Goal: Task Accomplishment & Management: Use online tool/utility

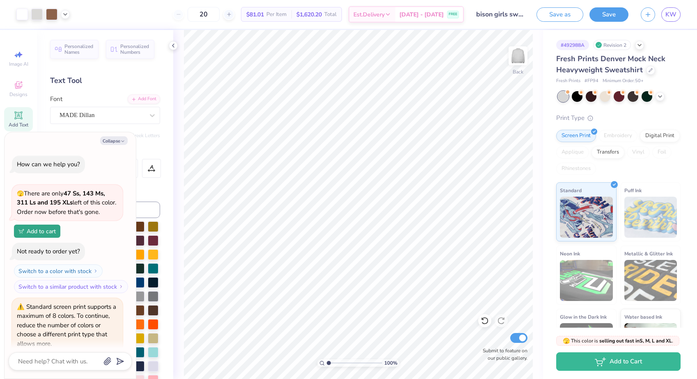
type textarea "x"
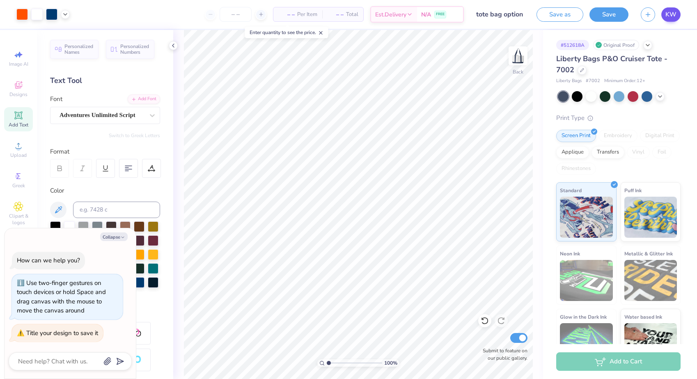
click at [673, 16] on span "KW" at bounding box center [670, 14] width 11 height 9
click at [670, 18] on span "KW" at bounding box center [670, 14] width 11 height 9
click at [665, 12] on link "KW" at bounding box center [670, 14] width 19 height 14
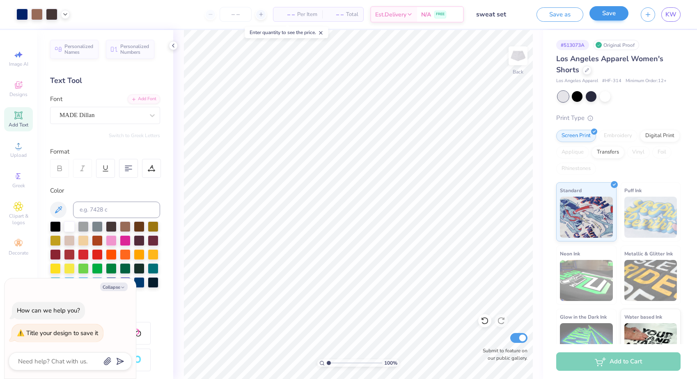
click at [601, 11] on button "Save" at bounding box center [608, 13] width 39 height 14
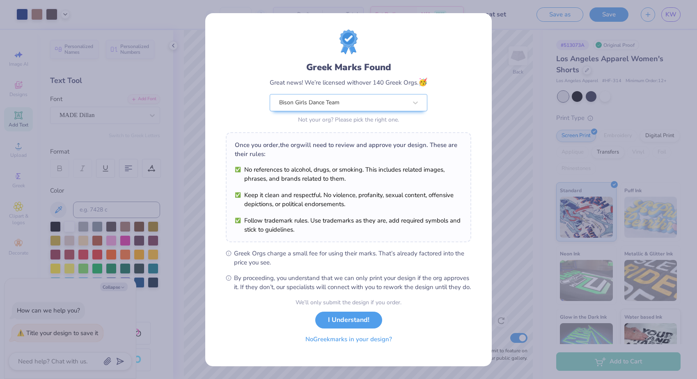
click at [324, 348] on button "No Greek marks in your design?" at bounding box center [348, 339] width 101 height 17
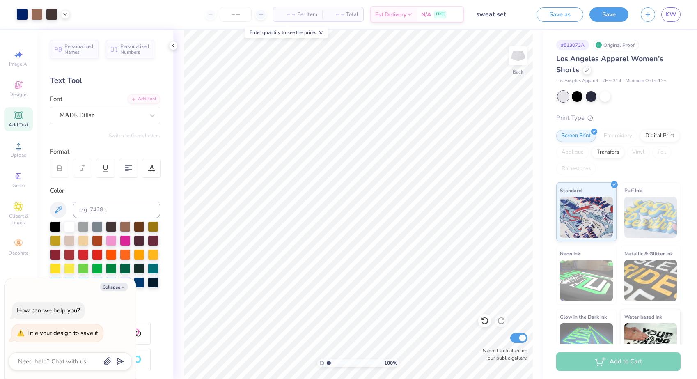
type textarea "x"
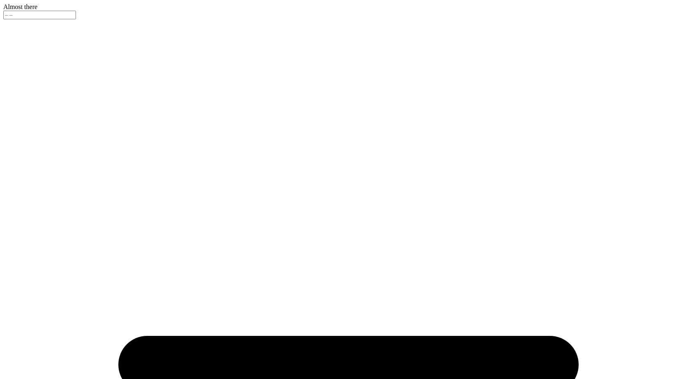
type input "bison girls sweatshirt"
type input "20"
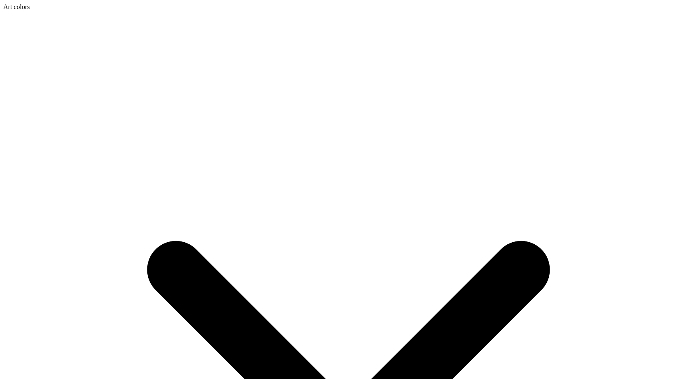
type textarea "x"
click at [62, 13] on icon at bounding box center [348, 356] width 690 height 690
type input "1.95"
click at [22, 11] on div at bounding box center [348, 11] width 690 height 0
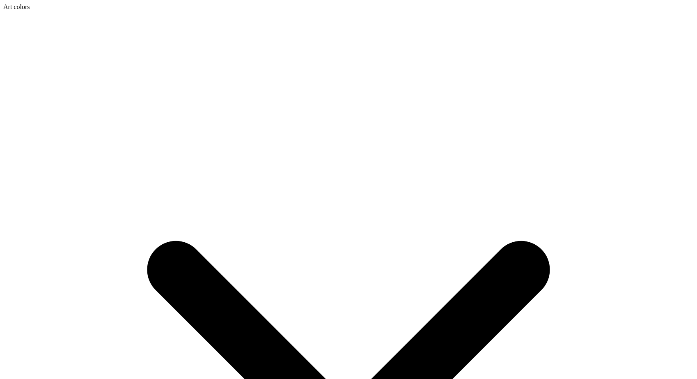
type input "1.72"
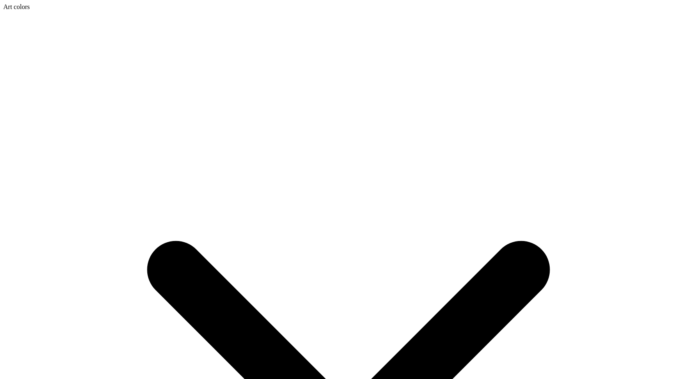
type input "0.24"
type input "0.12"
type input "13.55"
type input "1.95"
type input "8.47"
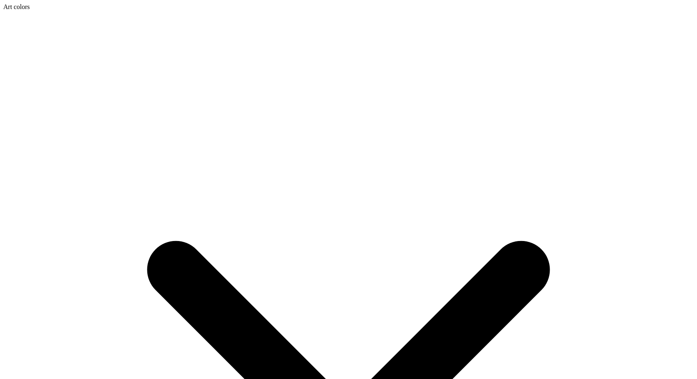
type input "11.13"
type input "12.63"
type input "1.95"
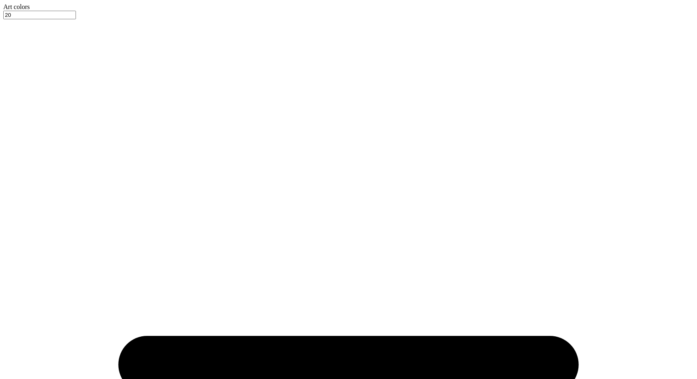
type input "11.99"
type input "13.79"
type input "11.03"
type input "8.47"
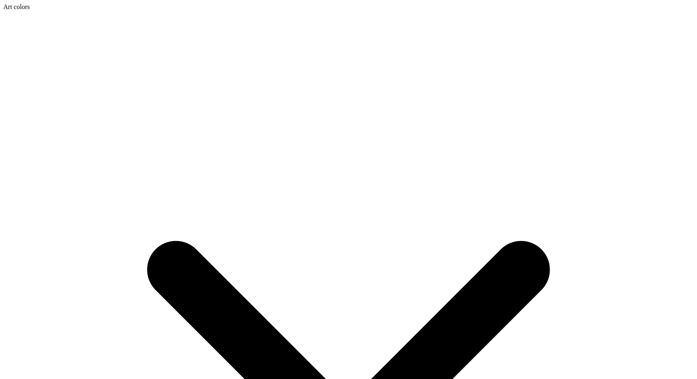
type input "1.41"
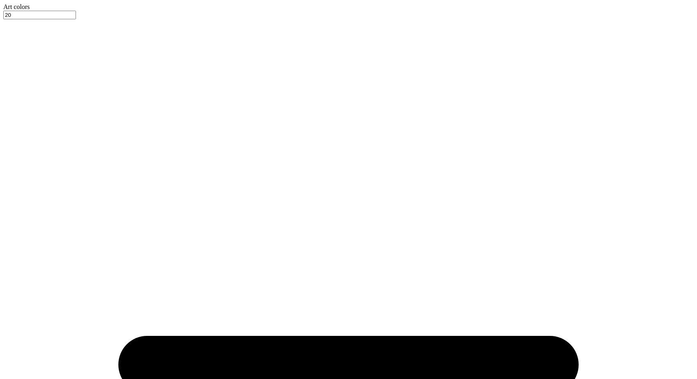
type input "4.85"
type input "13.79"
type input "11.03"
type input "1.41"
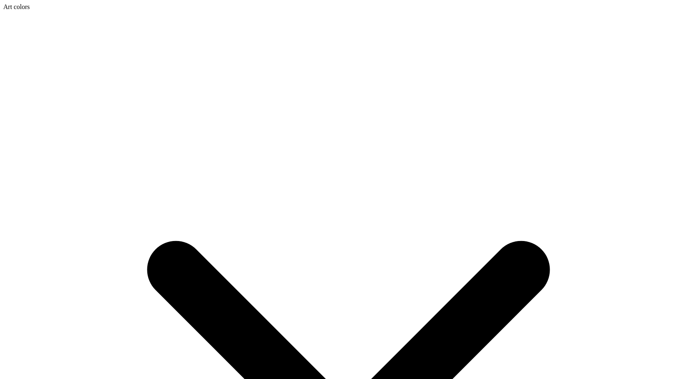
type input "1.40"
type input "5.55"
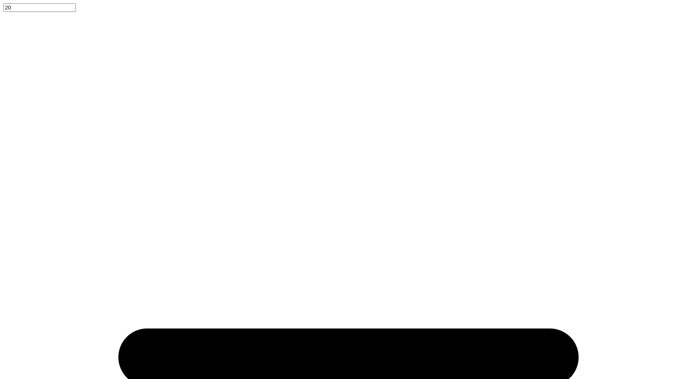
type input "2.21"
type input "1.05"
type input "10.94"
type input "0.54"
type input "0.25"
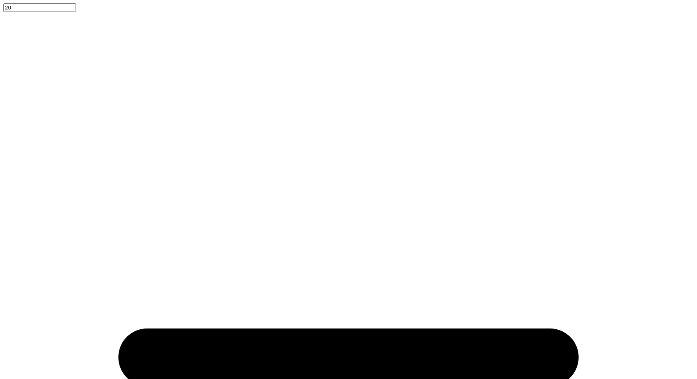
type input "12.53"
type input "3.35"
type input "6.95"
type input "0.54"
type input "0.25"
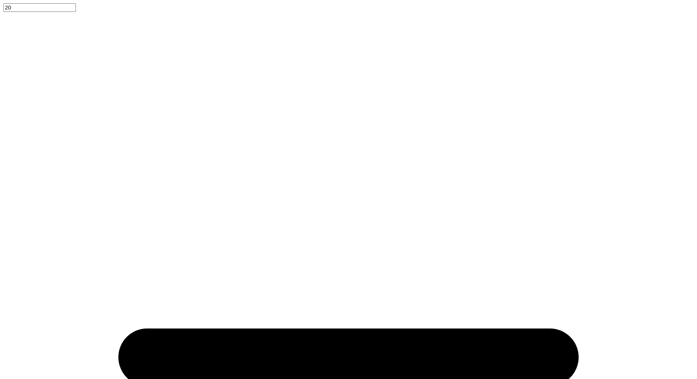
type input "11.41"
type input "0.22"
type input "0.10"
type input "11.56"
type input "11.23"
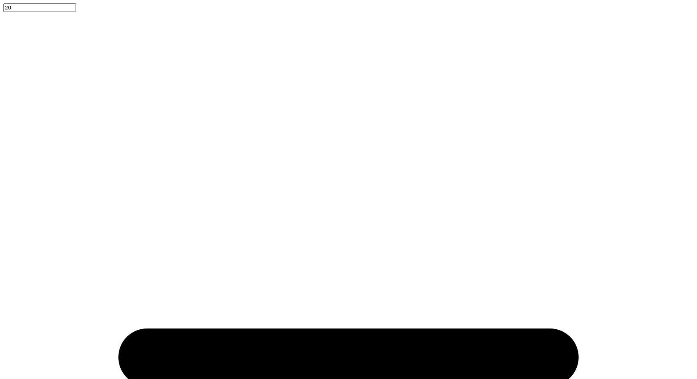
type input "11.56"
type input "12.53"
type input "3.35"
type input "6.95"
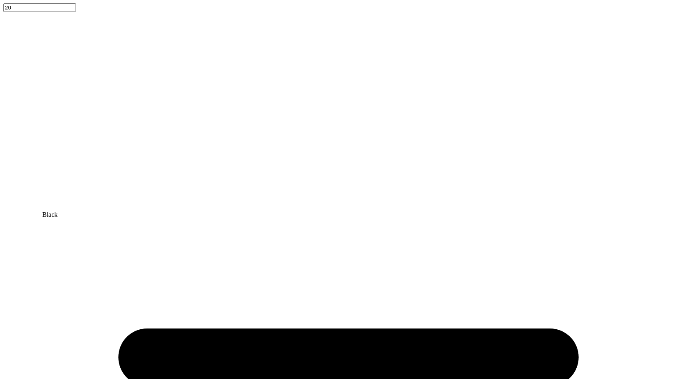
type input "7.27"
type input "13.02"
type input "0.77"
type input "0.89"
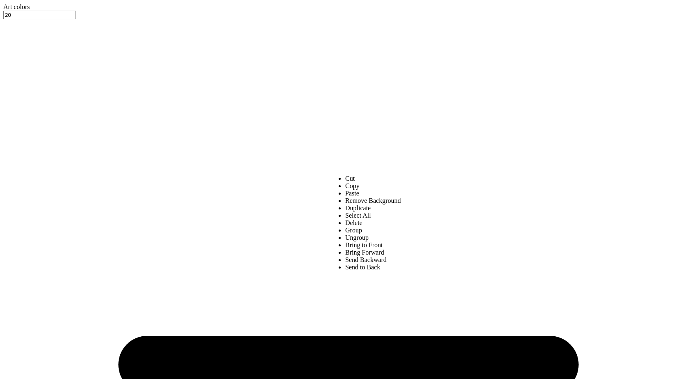
click at [350, 256] on li "Bring Forward" at bounding box center [373, 252] width 56 height 7
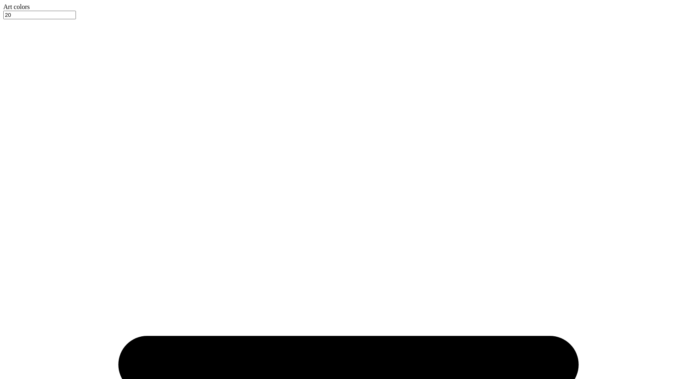
type input "5.45"
click at [351, 249] on li "Bring to Front" at bounding box center [376, 244] width 56 height 7
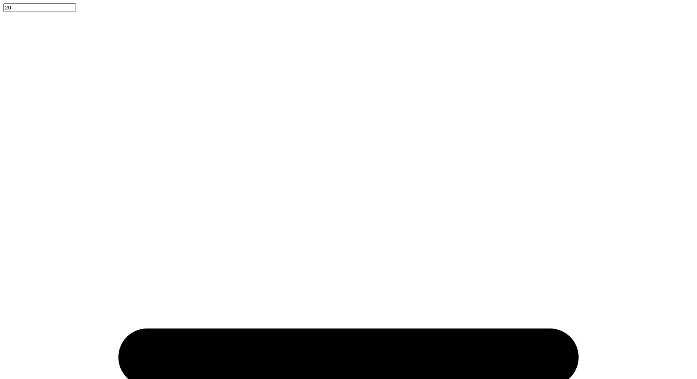
type input "1.36"
type input "0.76"
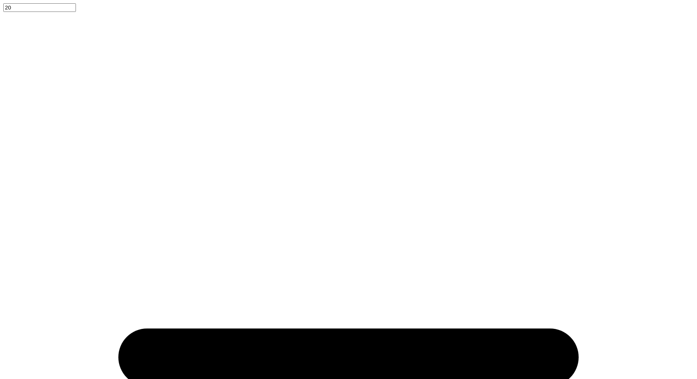
type input "0.76"
type input "0.75"
type input "0.74"
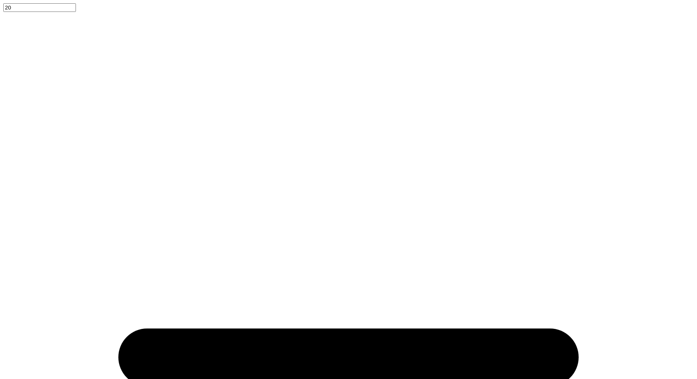
type input "0.73"
type input "0.72"
type input "0.71"
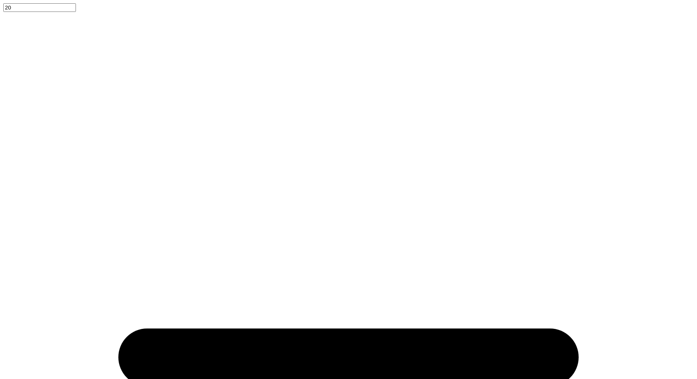
type input "0.71"
type input "0.7"
type input "0.70"
type input "0.69"
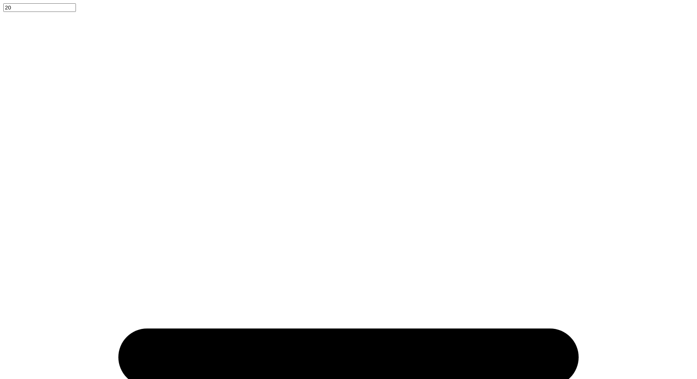
drag, startPoint x: 145, startPoint y: 328, endPoint x: 141, endPoint y: 329, distance: 4.4
type input "0.68"
type input "0.67"
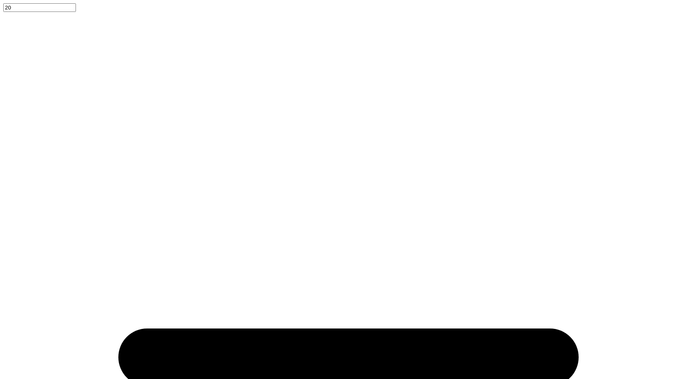
type input "0.67"
type input "0.66"
type input "0.65"
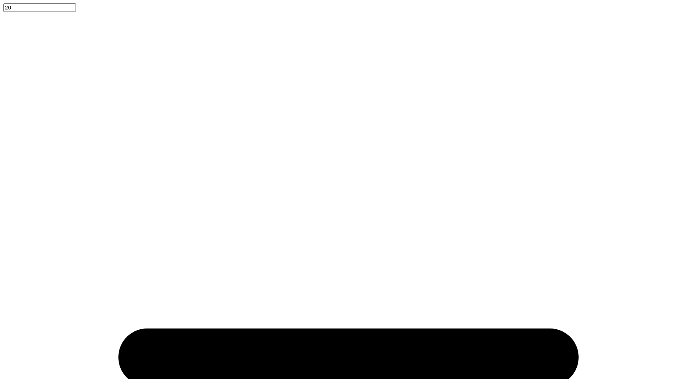
type input "0.64"
type input "0.66"
type input "0.64"
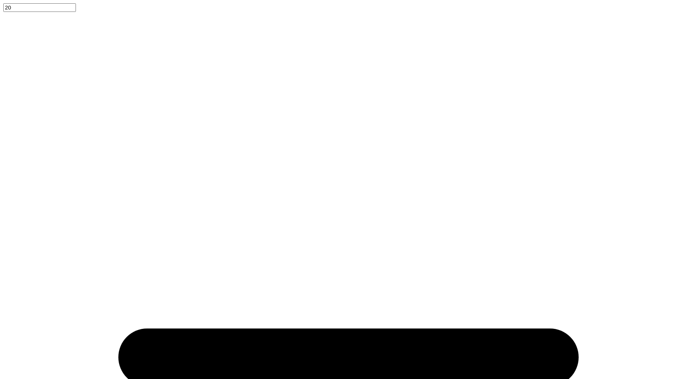
type input "0.64"
type input "0.67"
type input "0.66"
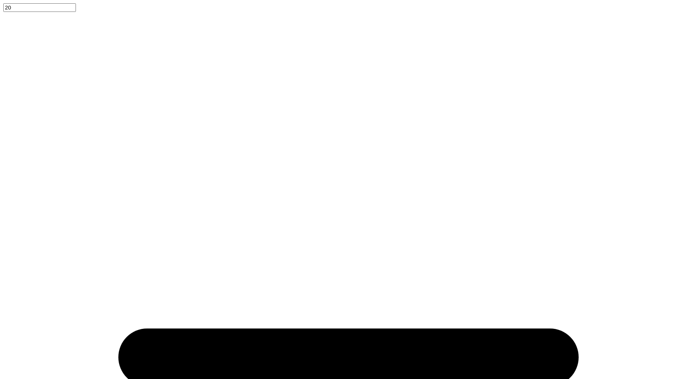
type input "0.65"
type input "0.64"
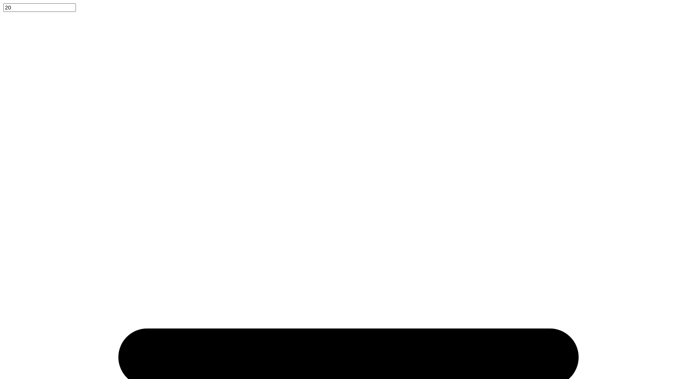
type input "0.64"
type input "0.63"
type input "0.62"
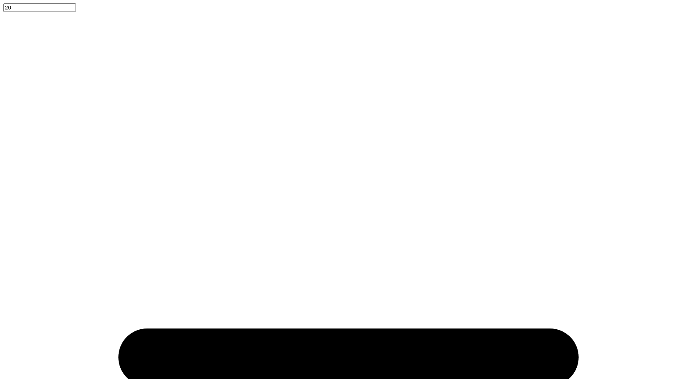
type input "0.62"
type input "0.61"
type input "13.20"
type input "4.34"
type input "1.96"
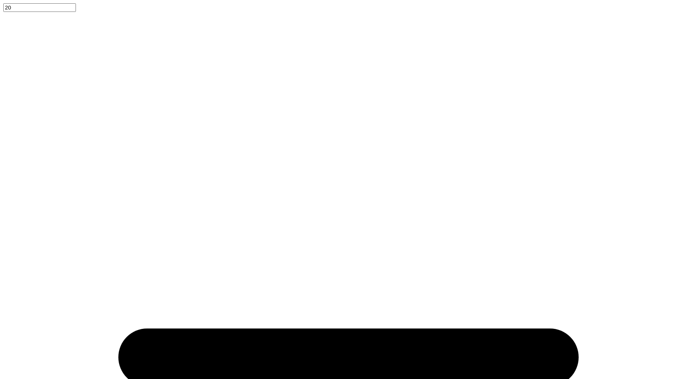
type input "0.6"
type input "0.60"
type input "0.59"
type input "0.58"
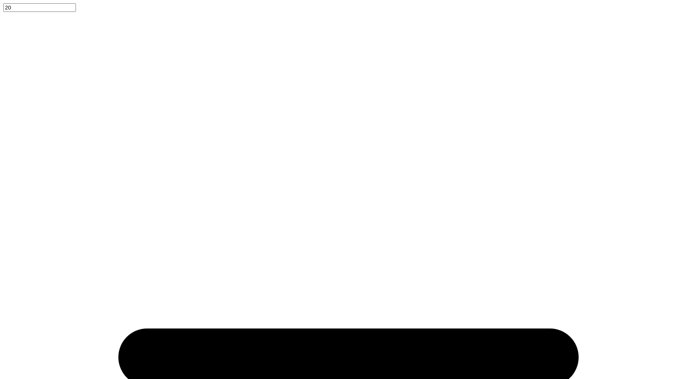
type input "0.58"
type input "13.03"
type input "4.10"
type input "2.08"
type input "0.58"
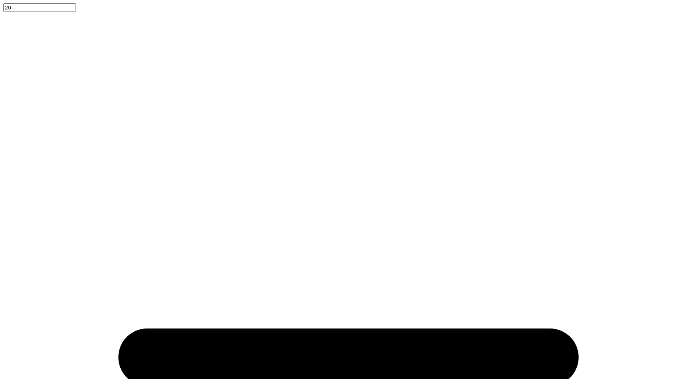
type input "0.55"
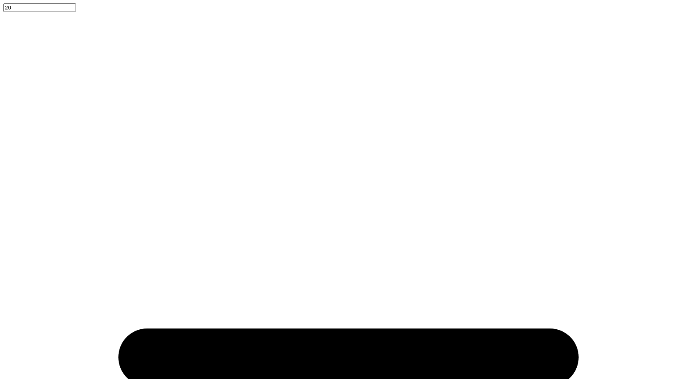
type input "12.90"
type input "3.93"
type input "2.17"
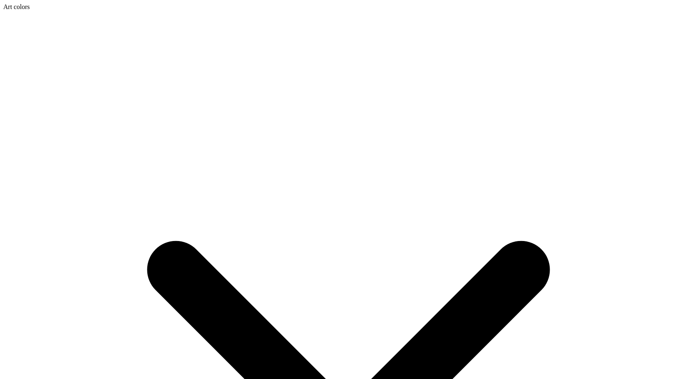
type input "0.50"
type input "0.5"
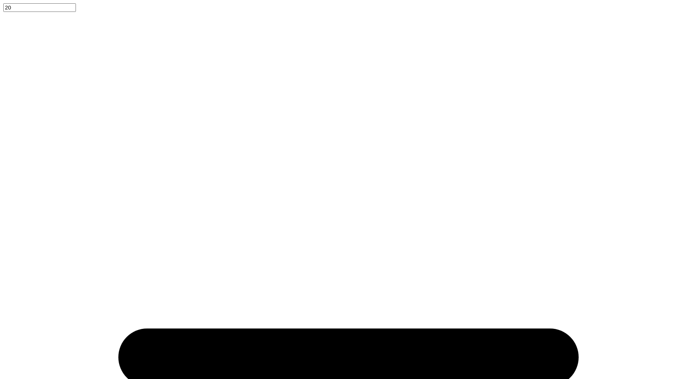
type input "13.59"
type input "3.93"
type input "2.18"
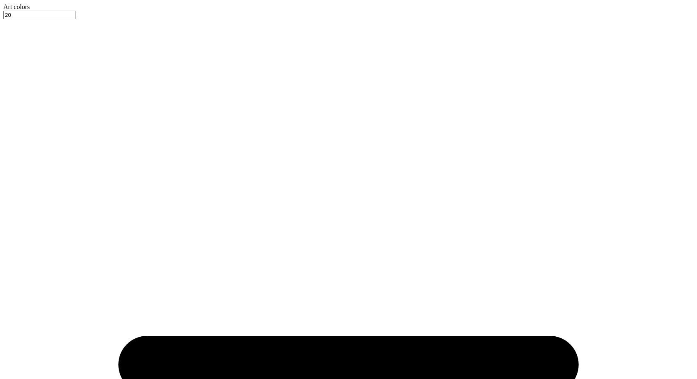
scroll to position [99, 0]
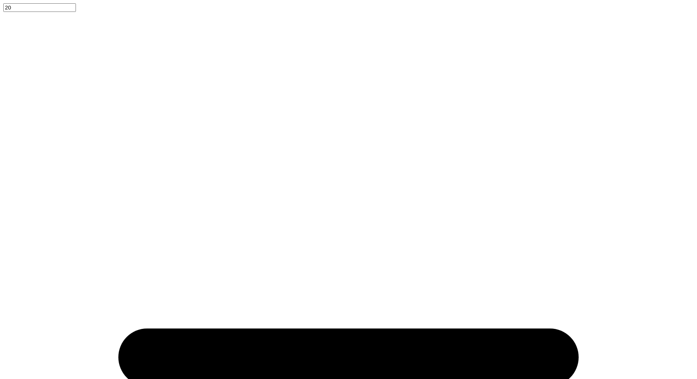
type input "13.98"
type input "0.75"
type input "0.36"
type input "13.81"
type input "0.13"
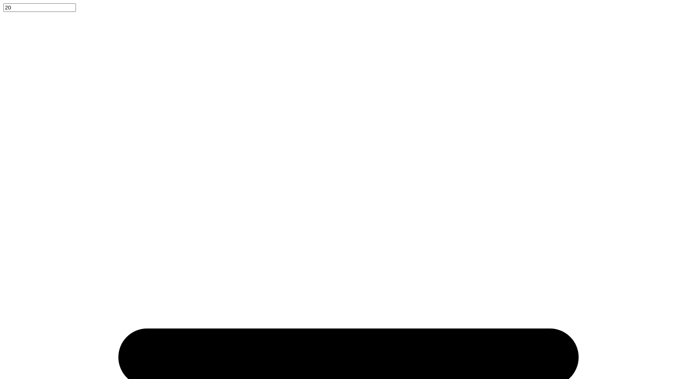
type input "0.06"
type input "14.10"
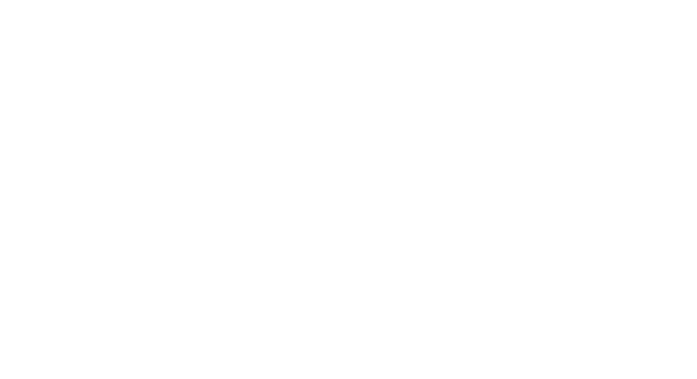
type input "14.10"
type input "14.55"
type input "14.36"
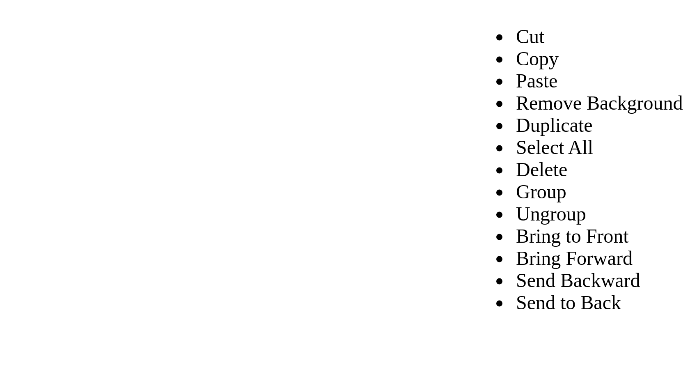
click at [433, 245] on li "Group" at bounding box center [461, 248] width 56 height 7
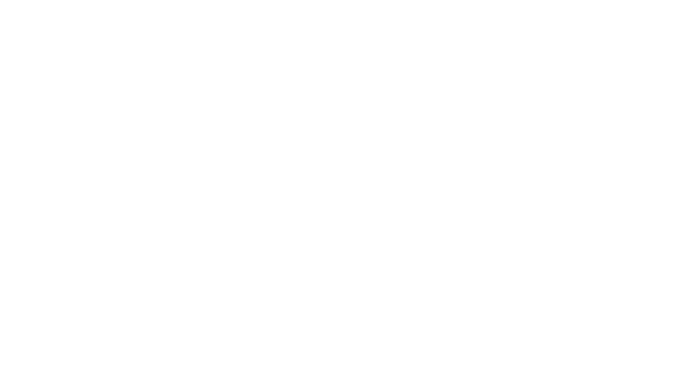
type input "11.23"
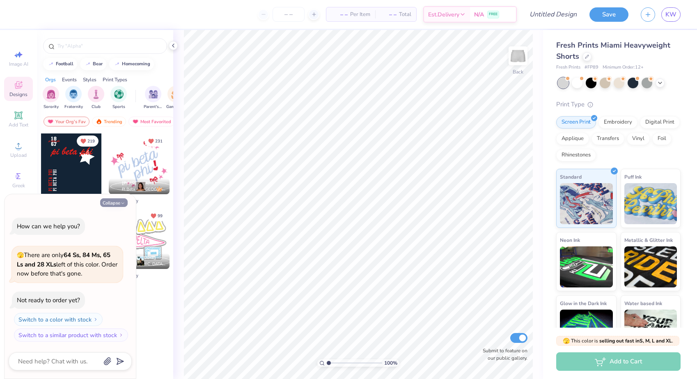
click at [114, 204] on button "Collapse" at bounding box center [113, 202] width 27 height 9
type textarea "x"
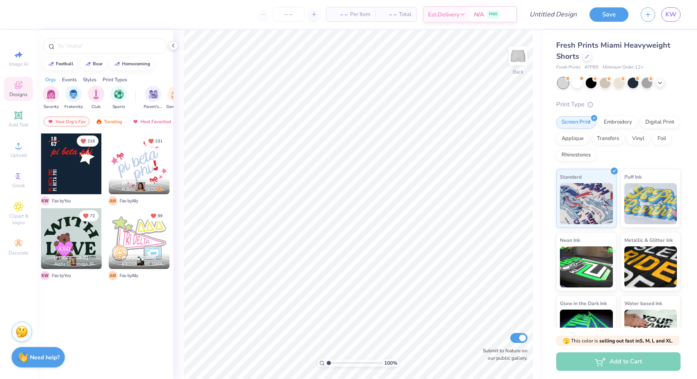
click at [69, 226] on div at bounding box center [71, 238] width 61 height 61
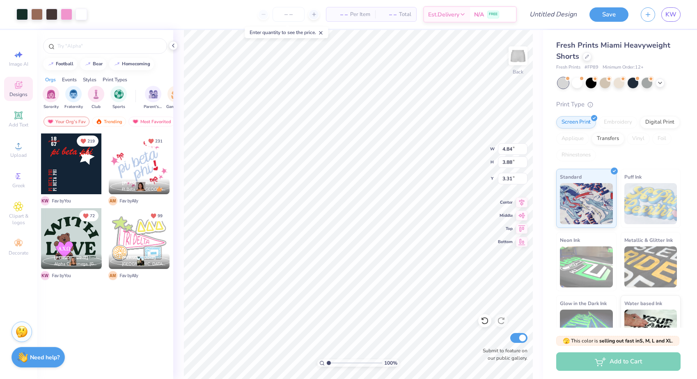
type input "6.12"
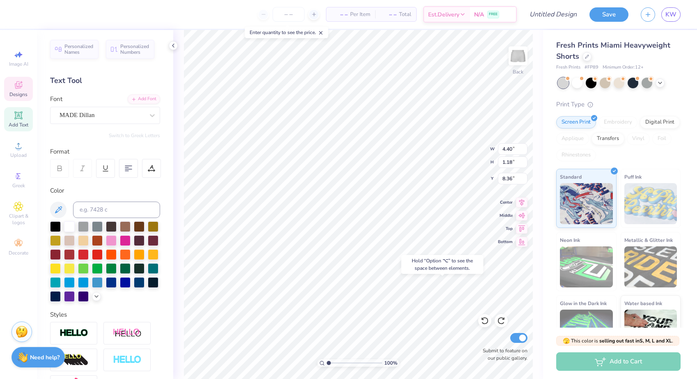
type input "8.35"
type input "7.13"
type textarea "bgdt"
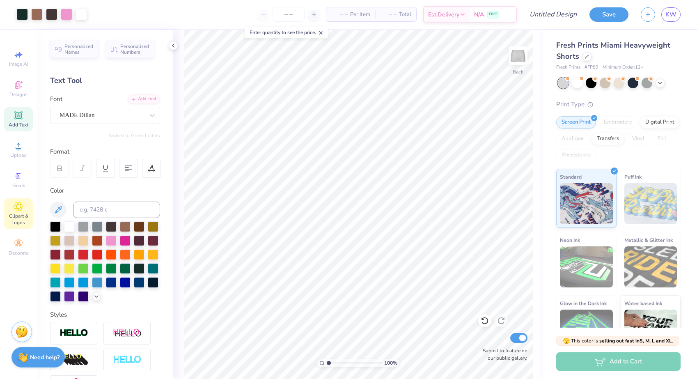
click at [20, 216] on span "Clipart & logos" at bounding box center [18, 219] width 29 height 13
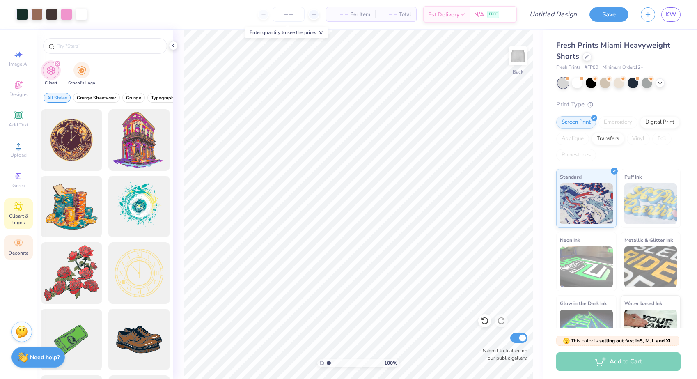
click at [16, 250] on span "Decorate" at bounding box center [19, 253] width 20 height 7
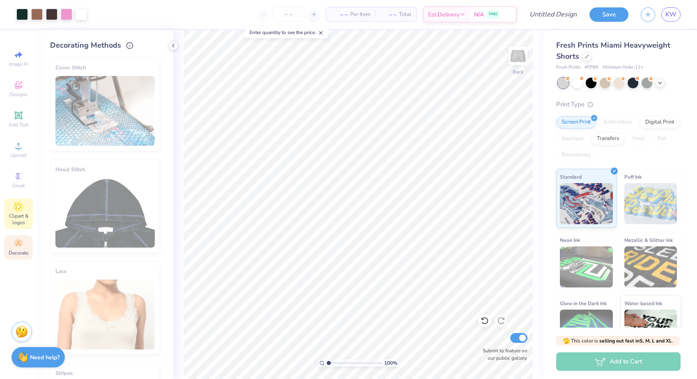
click at [21, 219] on span "Clipart & logos" at bounding box center [18, 219] width 29 height 13
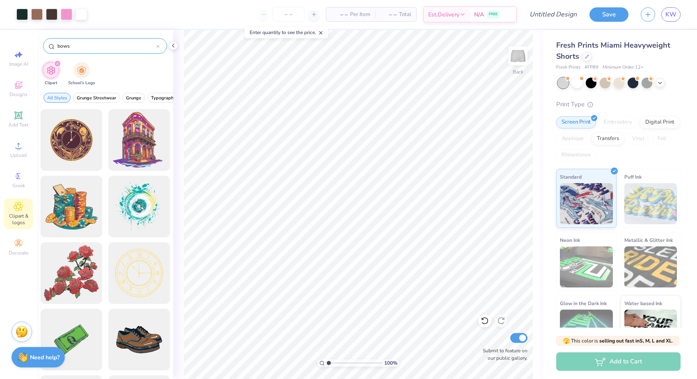
type input "bows"
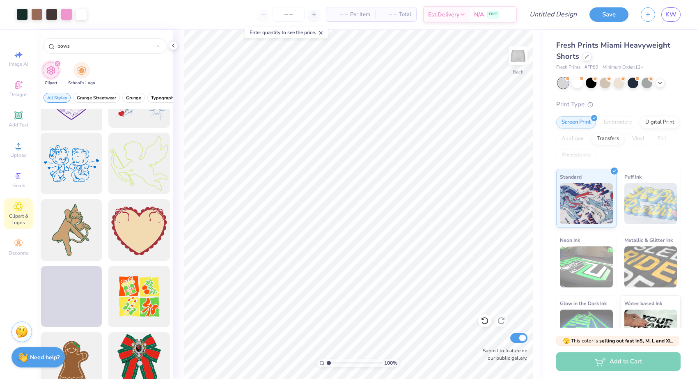
scroll to position [2103, 0]
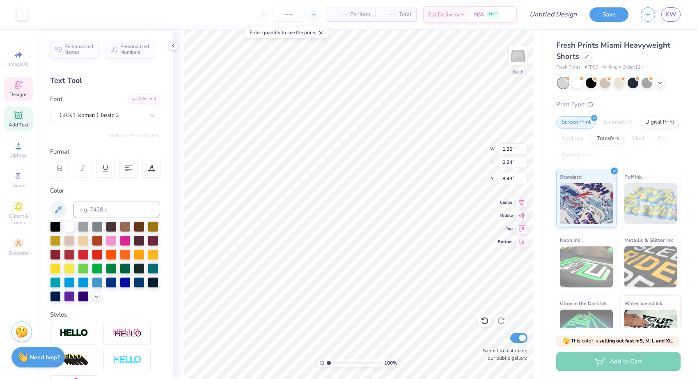
type input "8.43"
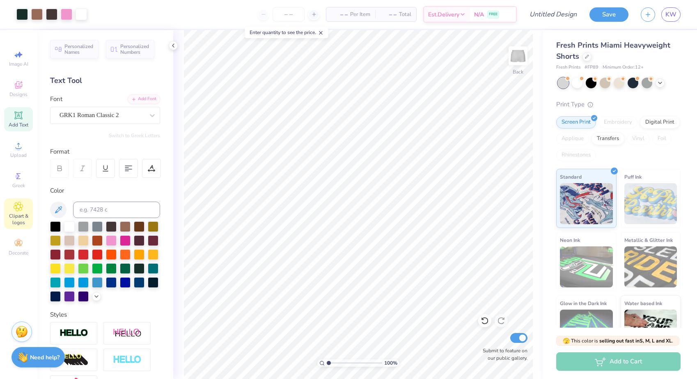
click at [14, 215] on span "Clipart & logos" at bounding box center [18, 219] width 29 height 13
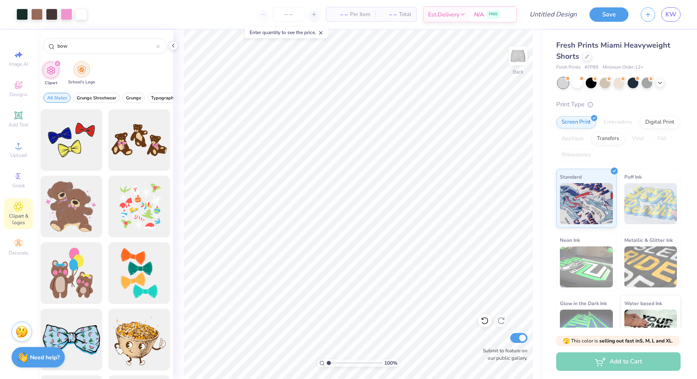
type input "bow"
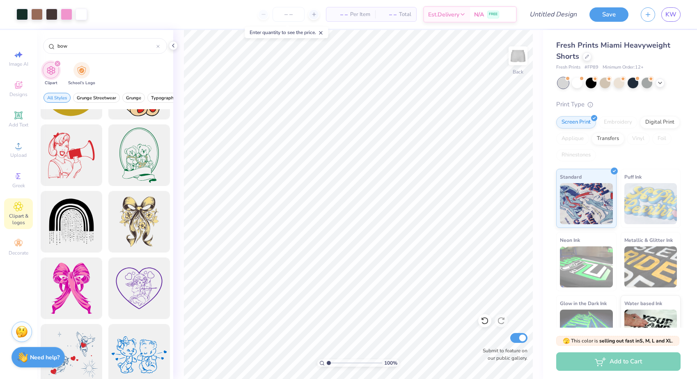
scroll to position [717, 0]
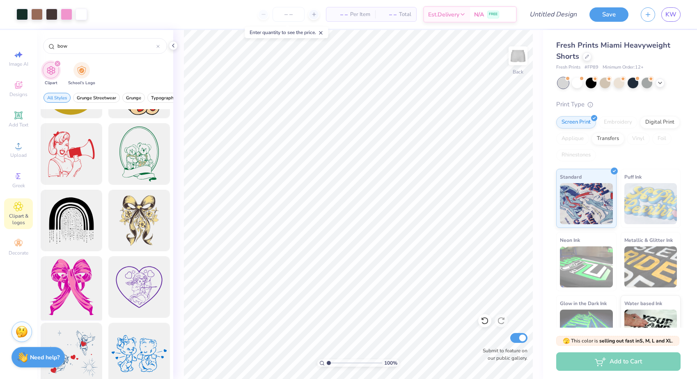
click at [65, 267] on div at bounding box center [71, 287] width 68 height 68
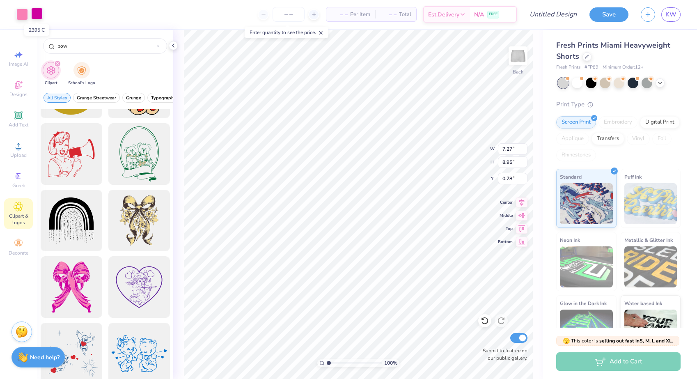
click at [35, 16] on div at bounding box center [36, 13] width 11 height 11
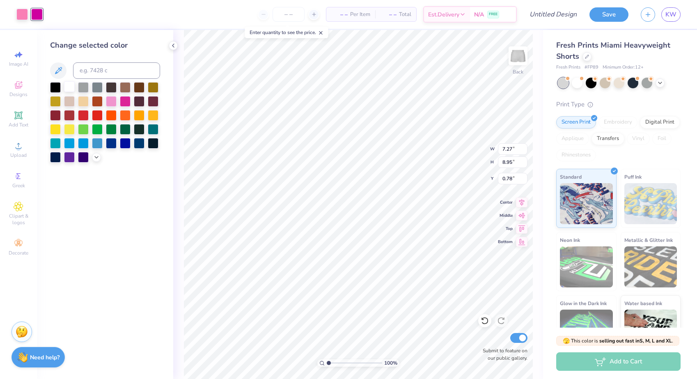
click at [69, 86] on div at bounding box center [69, 86] width 11 height 11
click at [22, 18] on div at bounding box center [21, 13] width 11 height 11
click at [68, 88] on div at bounding box center [69, 86] width 11 height 11
type input "0.41"
type input "0.50"
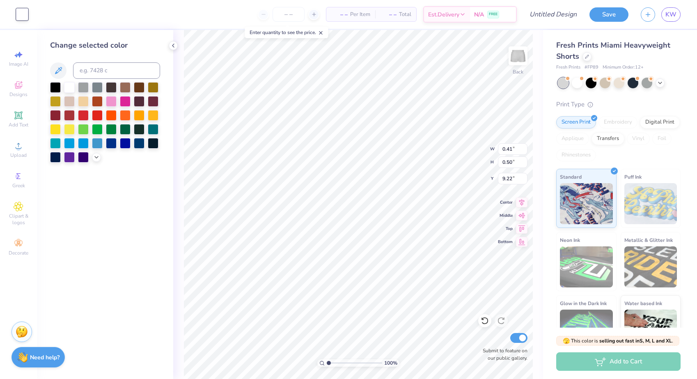
type input "6.48"
type input "0.48"
type input "0.57"
type input "6.46"
type input "0.42"
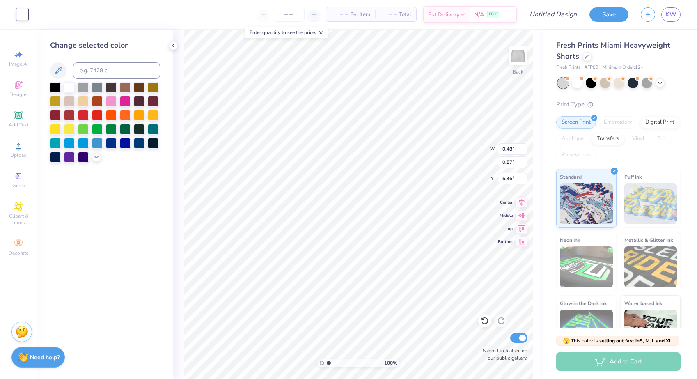
type input "0.50"
type input "6.52"
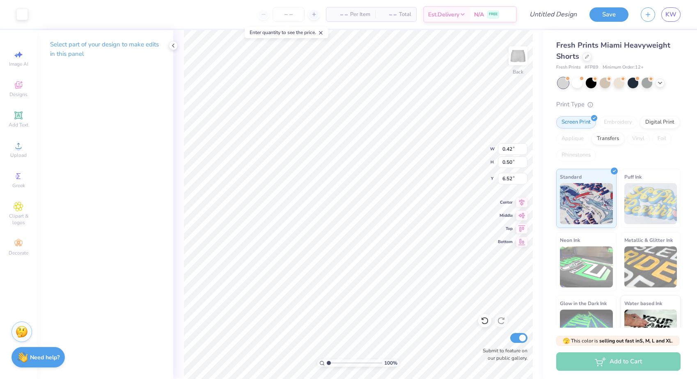
type input "6.90"
type input "0.32"
type input "0.38"
type input "7.02"
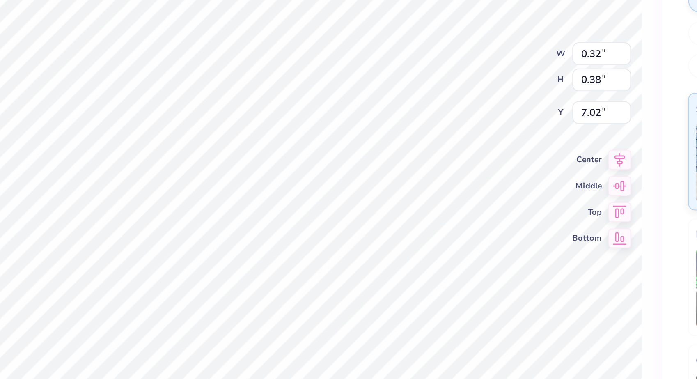
type input "7.13"
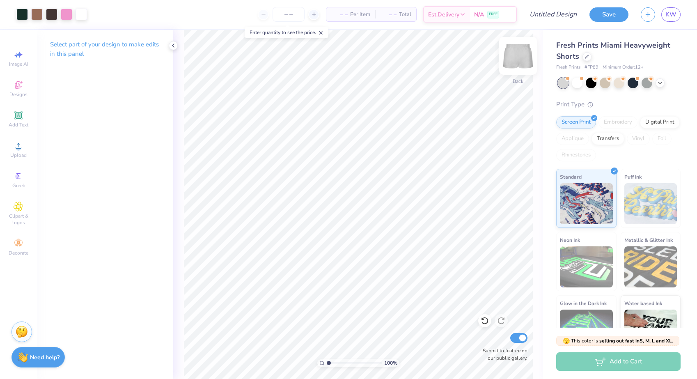
click at [523, 60] on img at bounding box center [518, 55] width 33 height 33
click at [20, 117] on icon at bounding box center [18, 115] width 6 height 6
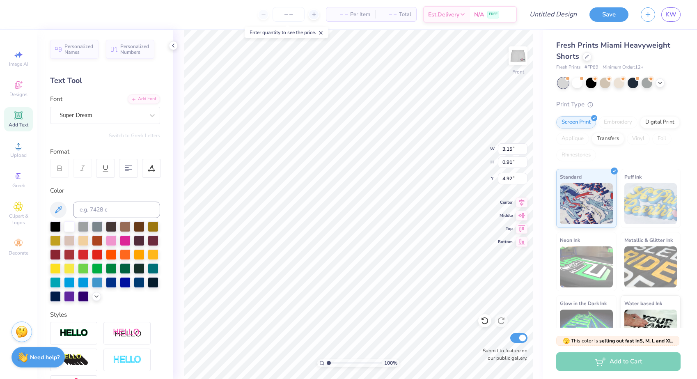
scroll to position [0, 4]
type textarea "Bison Girls Dance Team 2025/26"
type input "6.26"
type input "0.30"
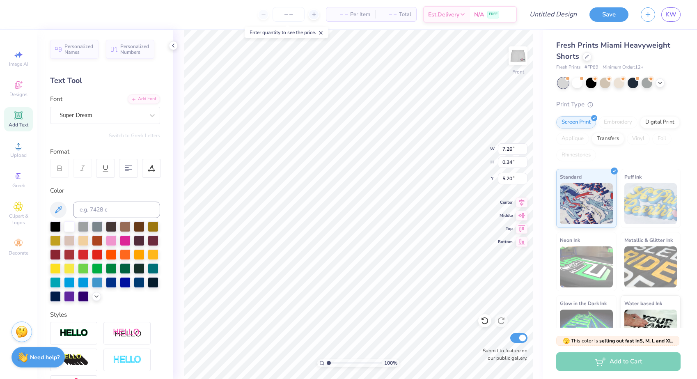
type input "5.25"
type input "6.26"
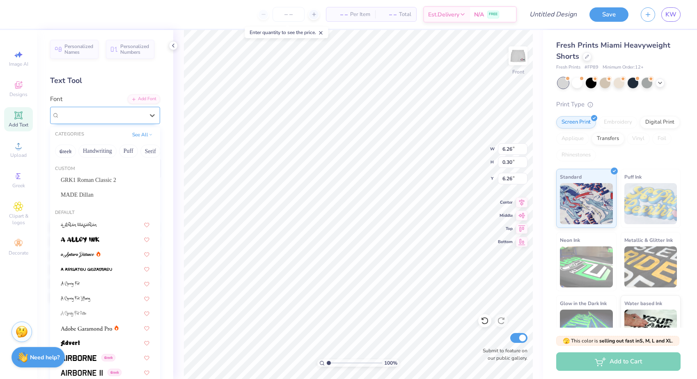
click at [81, 111] on span "Super Dream" at bounding box center [76, 114] width 33 height 9
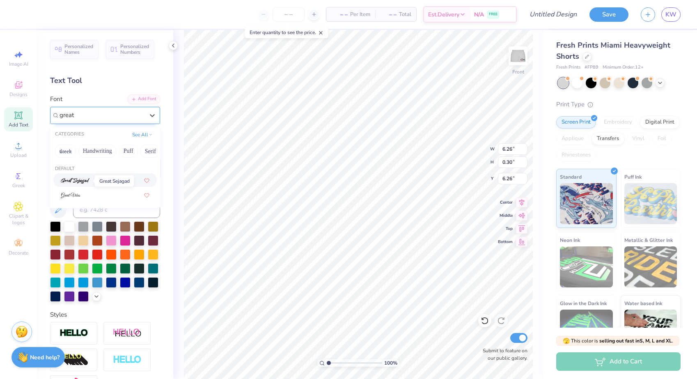
click at [75, 179] on img at bounding box center [75, 181] width 29 height 6
type input "great"
type input "4.52"
type input "0.37"
type input "6.22"
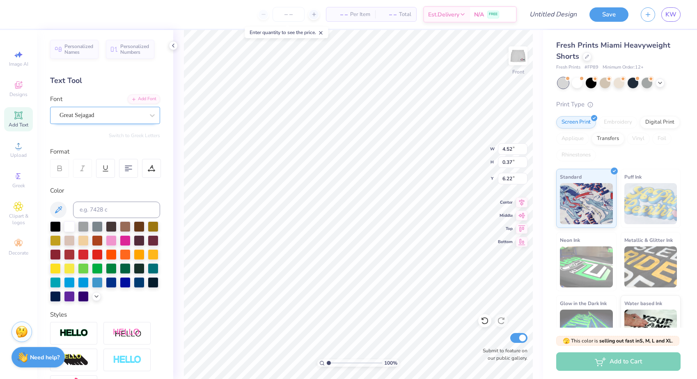
type input "9.88"
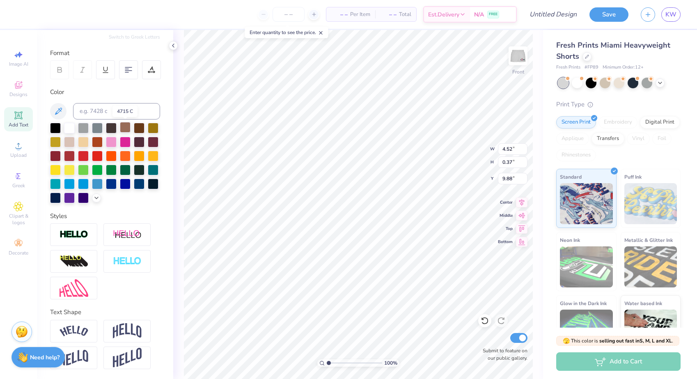
scroll to position [99, 0]
click at [77, 329] on img at bounding box center [74, 330] width 29 height 11
type input "4.83"
type input "0.97"
type input "9.26"
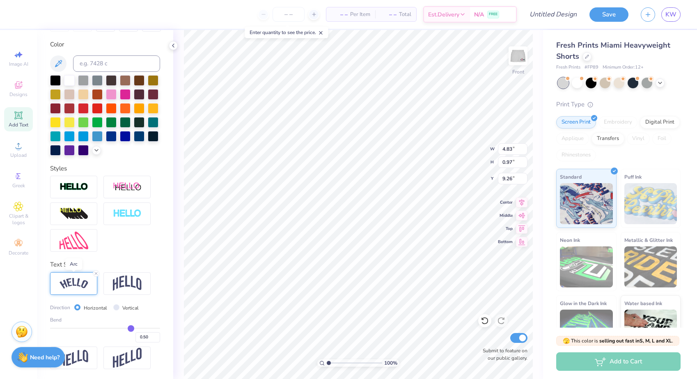
scroll to position [147, 0]
type input "0.48"
type input "0.45"
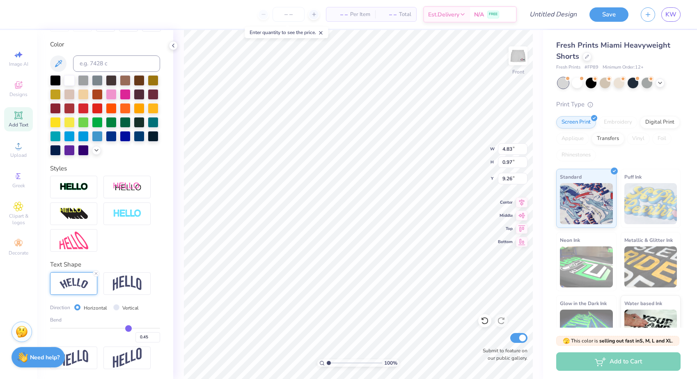
type input "0.42"
type input "0.39"
type input "0.35"
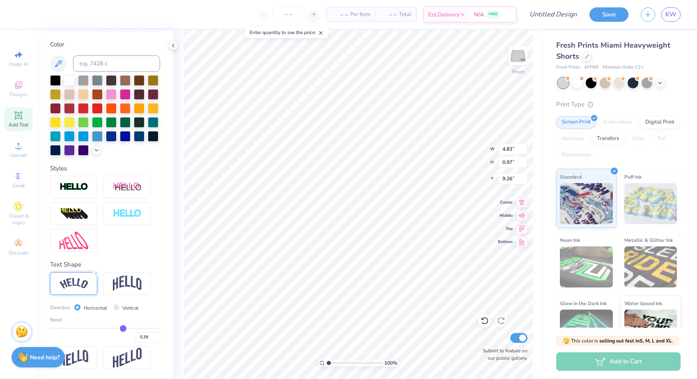
type input "0.35"
type input "0.3"
type input "0.30"
type input "0.25"
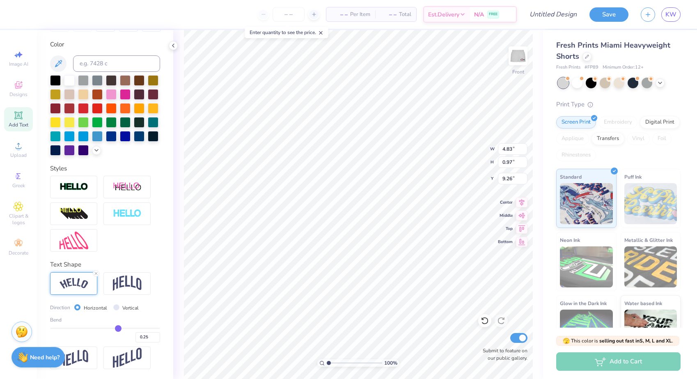
type input "0.21"
type input "0.12"
type input "0.02"
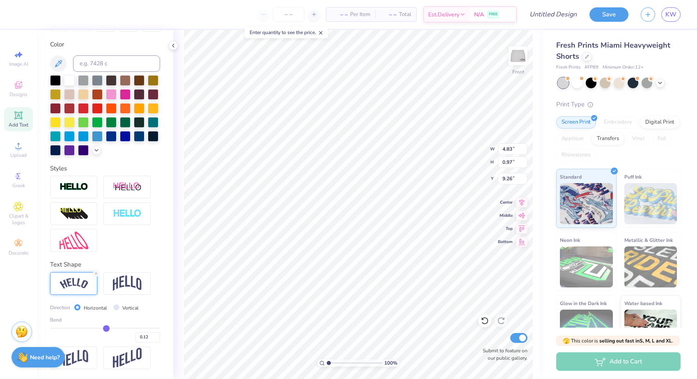
type input "0.02"
type input "-0.08"
type input "-0.17"
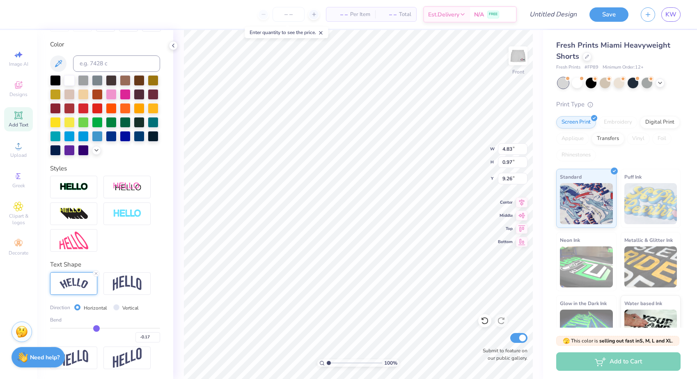
type input "-0.22"
type input "-0.3"
type input "-0.30"
type input "-0.36"
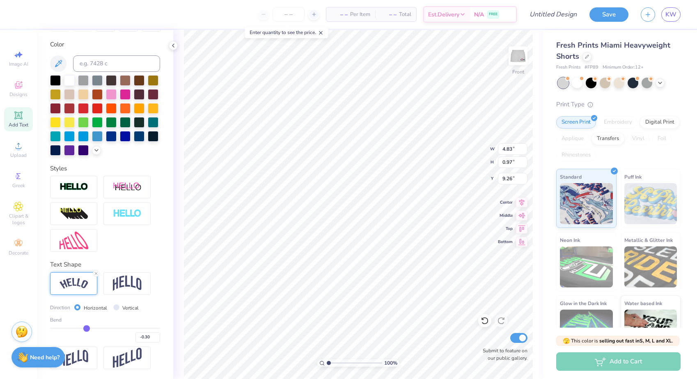
type input "-0.36"
type input "-0.42"
type input "-0.44"
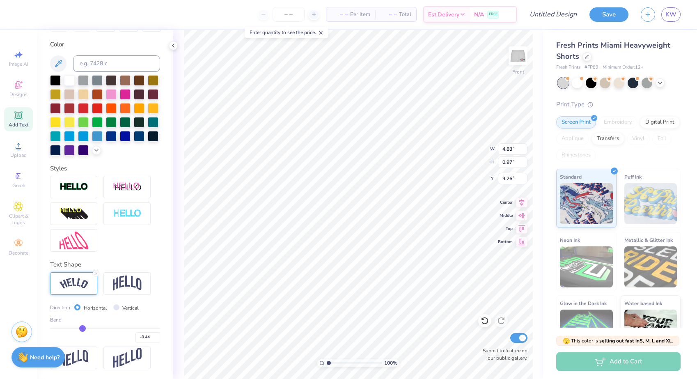
type input "-0.48"
type input "-0.51"
type input "-0.54"
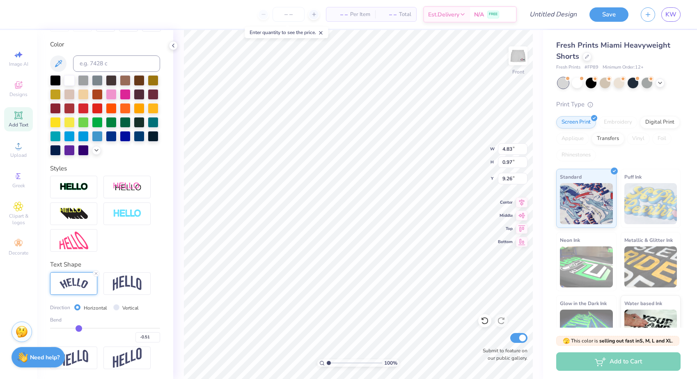
type input "-0.54"
type input "-0.56"
type input "-0.57"
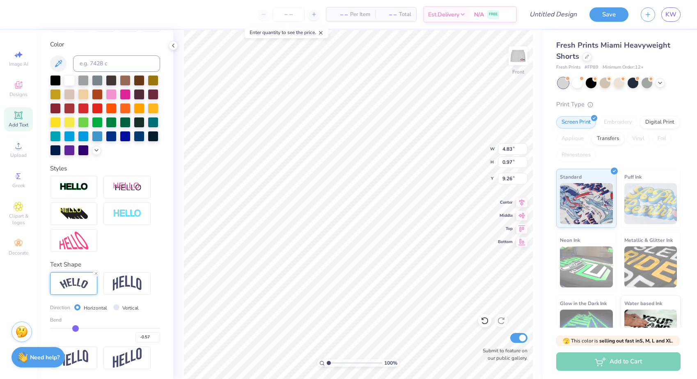
type input "-0.59"
type input "-0.6"
type input "-0.60"
type input "-0.62"
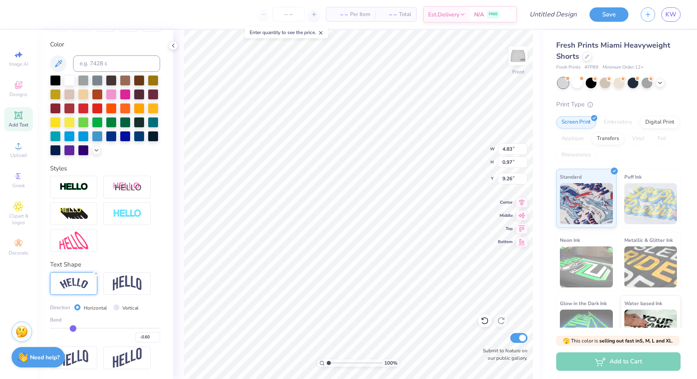
type input "-0.62"
type input "-0.63"
type input "-0.65"
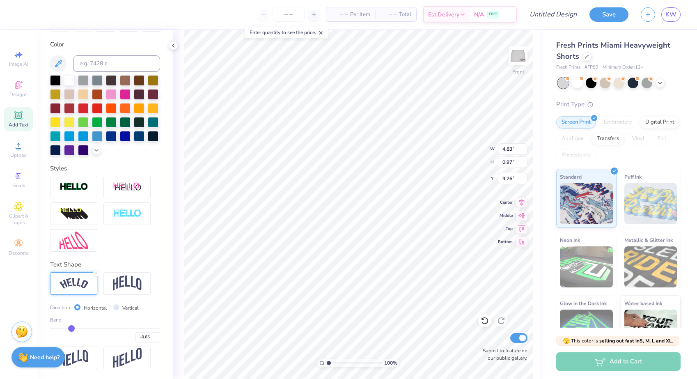
type input "-0.67"
type input "-0.69"
type input "-0.7"
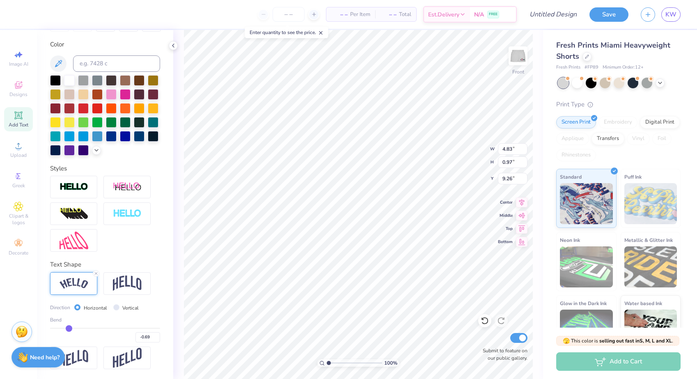
type input "-0.70"
type input "-0.71"
type input "-0.74"
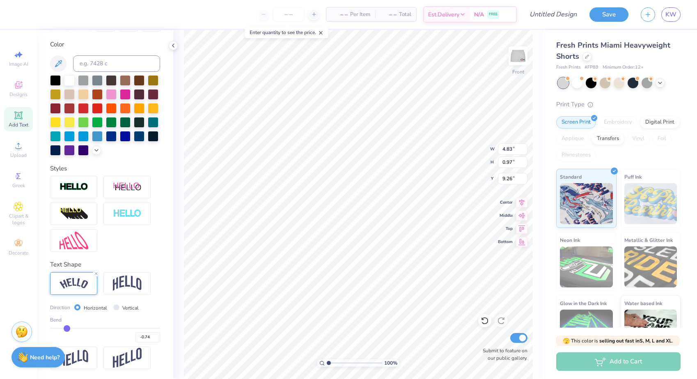
type input "-0.75"
type input "-0.77"
type input "-0.79"
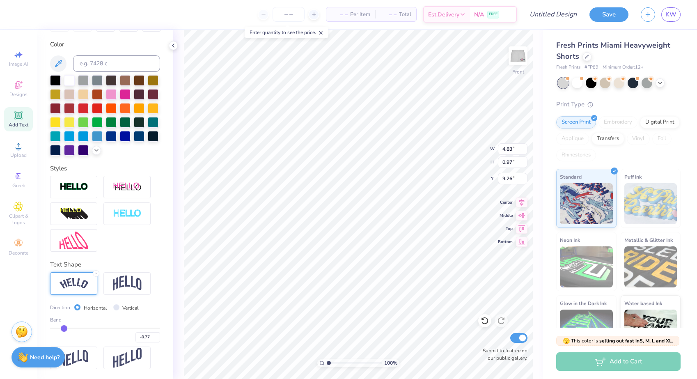
type input "-0.79"
type input "-0.82"
type input "-0.83"
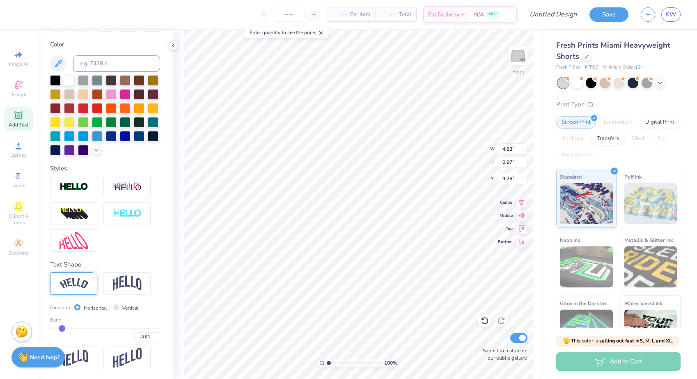
type input "-0.85"
type input "-0.87"
type input "-0.88"
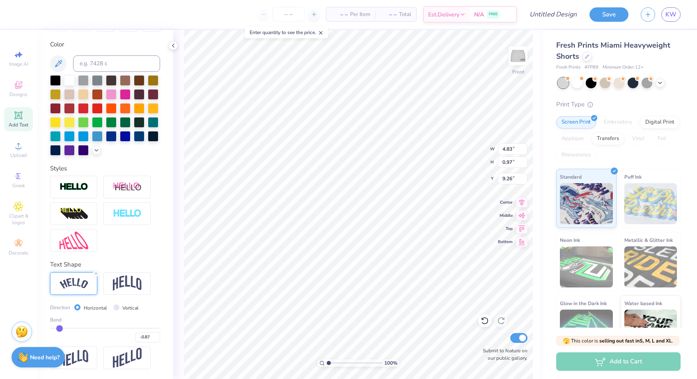
type input "-0.88"
type input "-0.9"
type input "-0.90"
type input "-0.92"
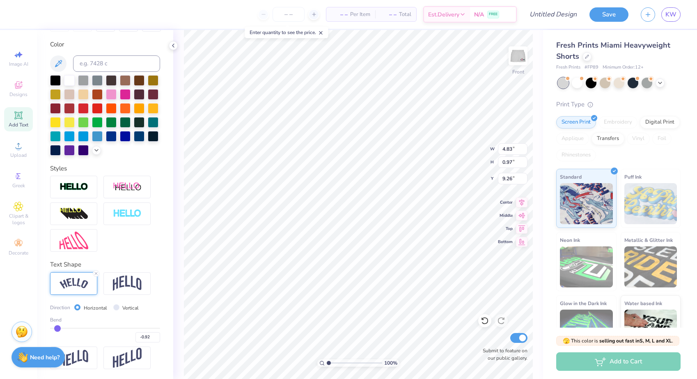
type input "-0.94"
type input "-0.95"
type input "-0.96"
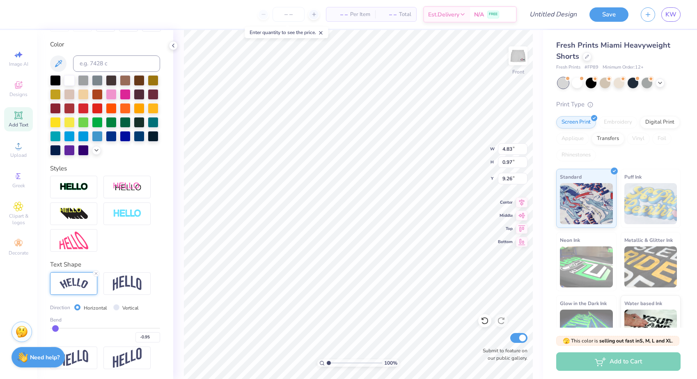
type input "-0.96"
type input "-0.98"
type input "-0.99"
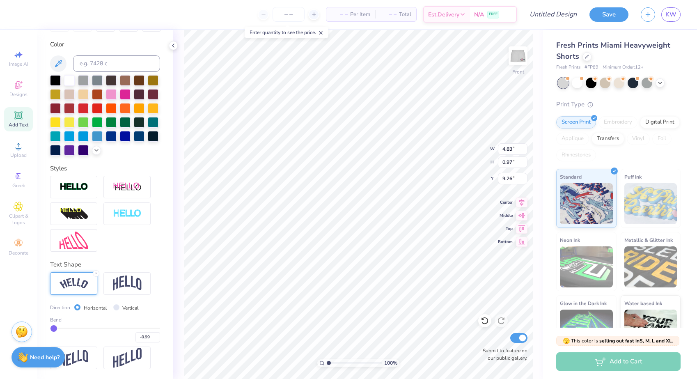
type input "-1"
type input "-1.00"
type input "5.20"
type input "2.58"
type input "7.66"
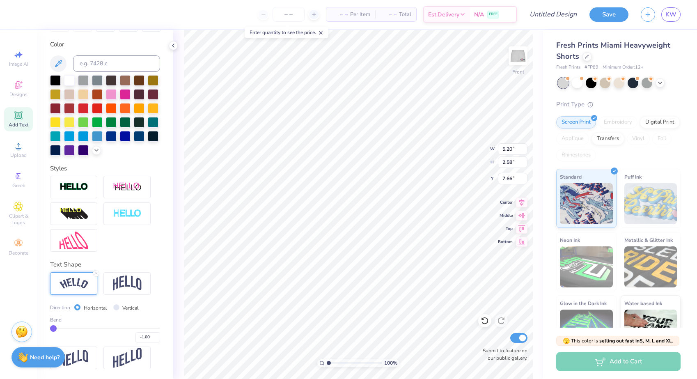
type input "-0.98"
type input "-0.96"
type input "-0.95"
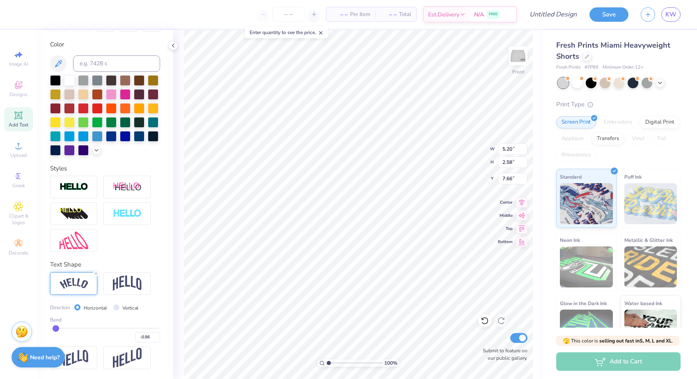
type input "-0.95"
type input "-0.94"
type input "-0.93"
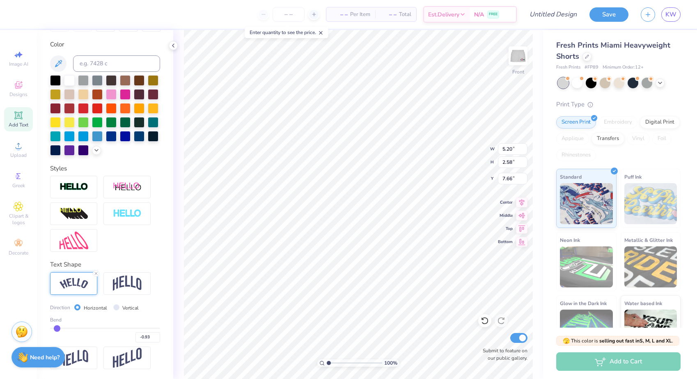
type input "-0.92"
type input "-0.91"
type input "-0.9"
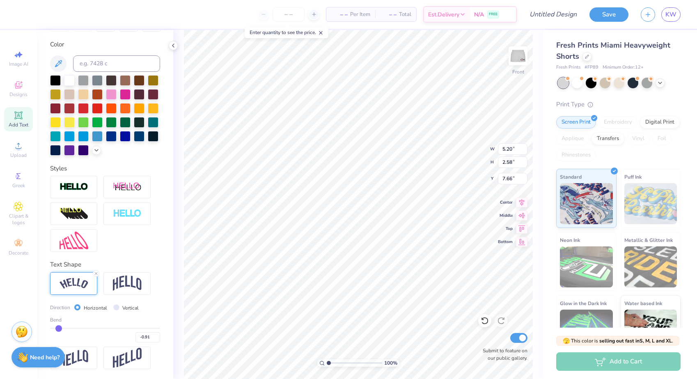
type input "-0.90"
type input "-0.89"
type input "-0.88"
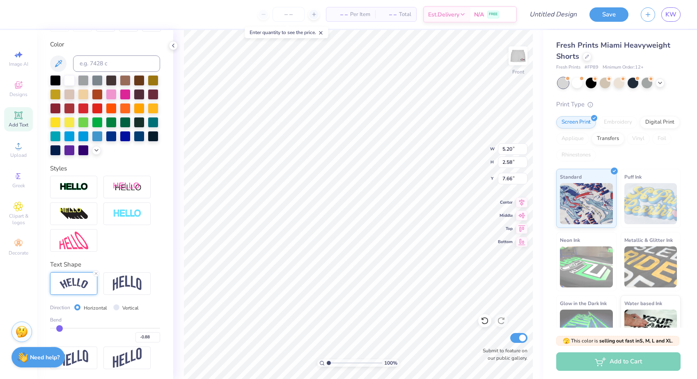
type input "-0.87"
type input "-0.86"
type input "-0.85"
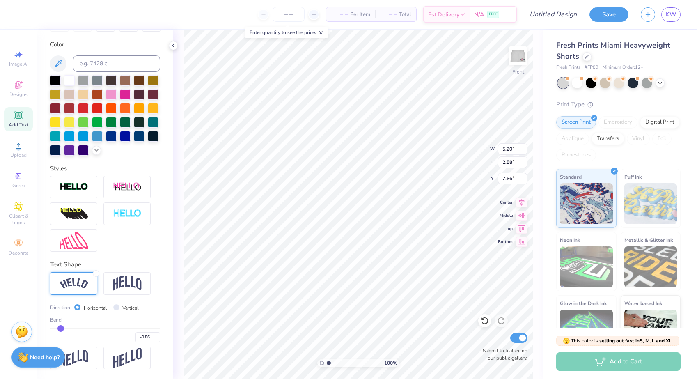
type input "-0.85"
type input "-0.84"
type input "-0.83"
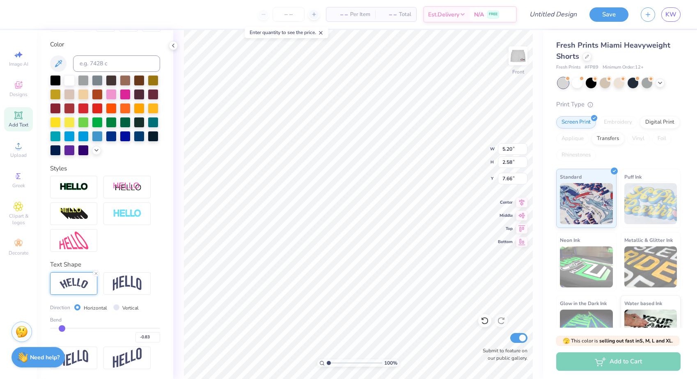
type input "-0.82"
type input "-0.81"
type input "-0.8"
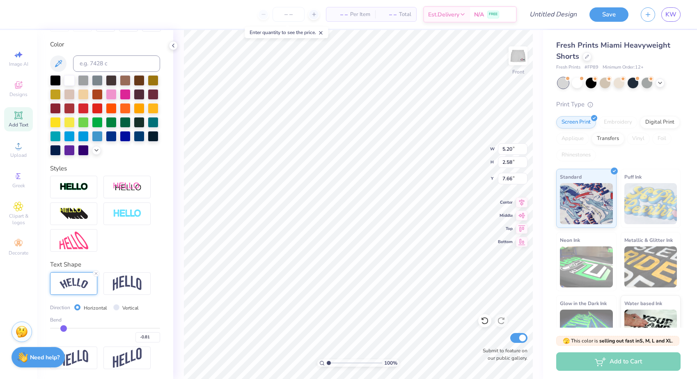
type input "-0.80"
type input "-0.79"
type input "-0.78"
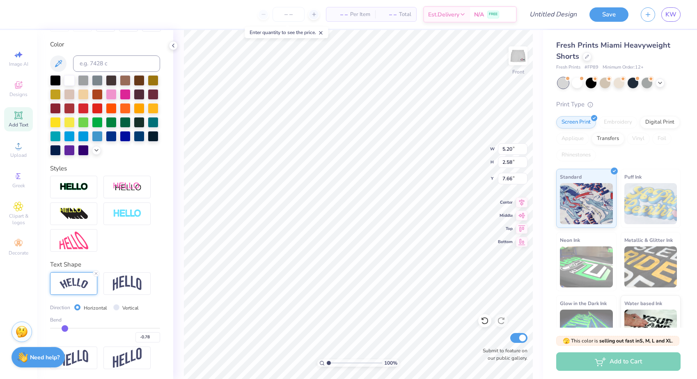
type input "-0.77"
type input "-0.76"
type input "-0.75"
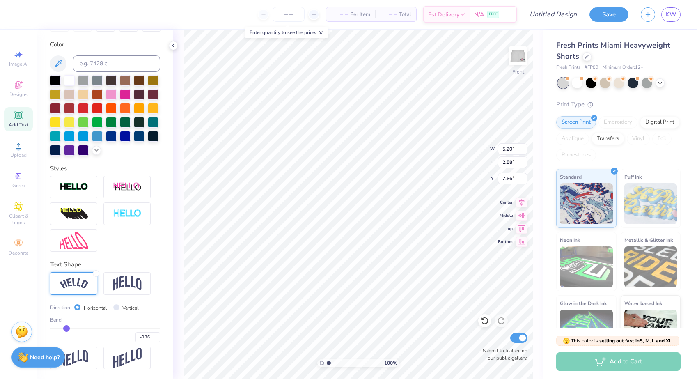
type input "-0.75"
type input "-0.74"
type input "-0.73"
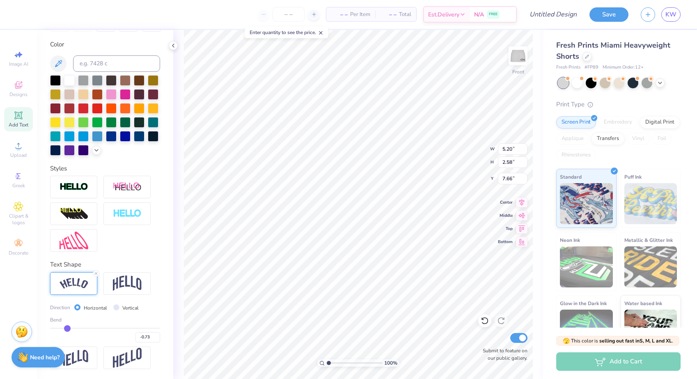
type input "-0.72"
type input "-0.71"
type input "-0.7"
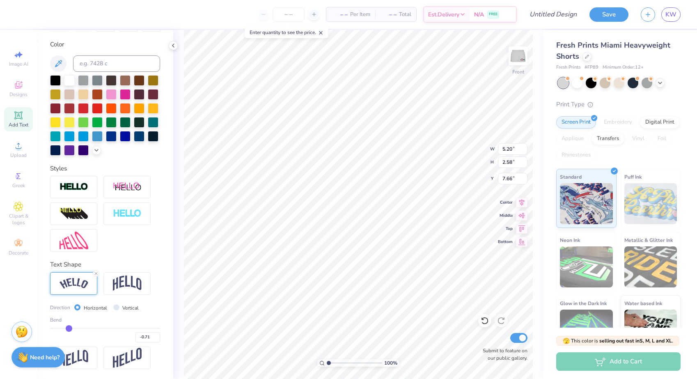
type input "-0.70"
type input "-0.69"
type input "-0.68"
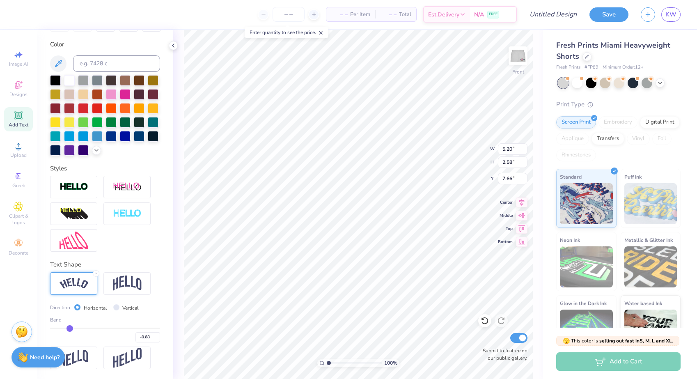
type input "-0.67"
type input "-0.66"
drag, startPoint x: 130, startPoint y: 327, endPoint x: 94, endPoint y: 326, distance: 35.7
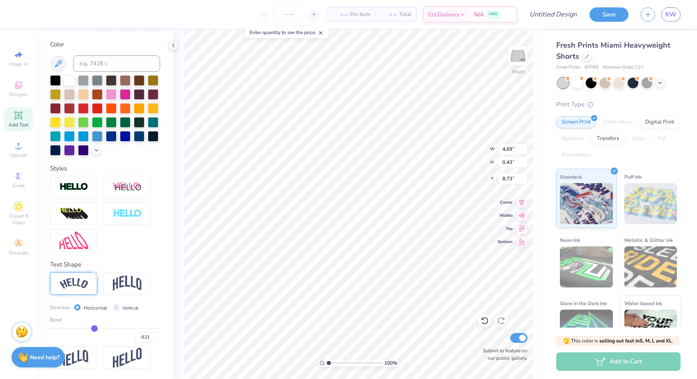
click at [94, 328] on input "range" at bounding box center [105, 328] width 110 height 1
click at [513, 50] on img at bounding box center [518, 55] width 33 height 33
click at [514, 58] on img at bounding box center [518, 55] width 33 height 33
click at [524, 59] on img at bounding box center [518, 55] width 33 height 33
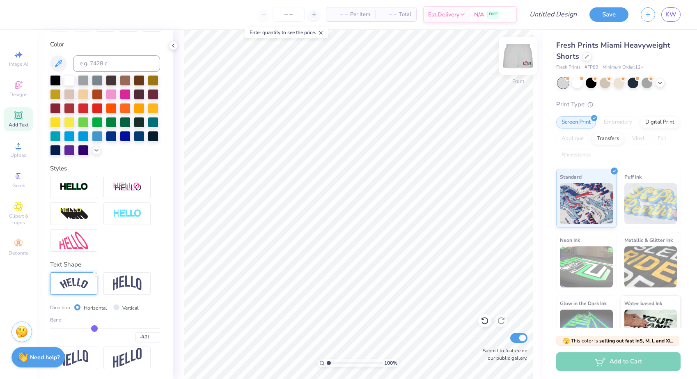
click at [513, 57] on img at bounding box center [518, 55] width 33 height 33
click at [510, 61] on img at bounding box center [518, 55] width 33 height 33
click at [17, 204] on icon at bounding box center [18, 207] width 9 height 10
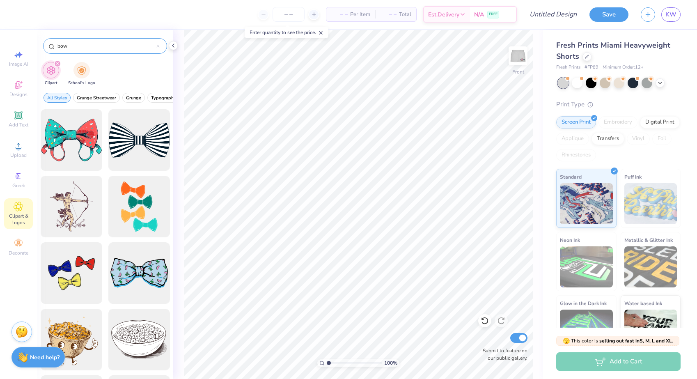
drag, startPoint x: 76, startPoint y: 41, endPoint x: 55, endPoint y: 42, distance: 20.2
click at [55, 42] on div "bow" at bounding box center [105, 46] width 124 height 16
click at [157, 46] on icon at bounding box center [158, 46] width 2 height 2
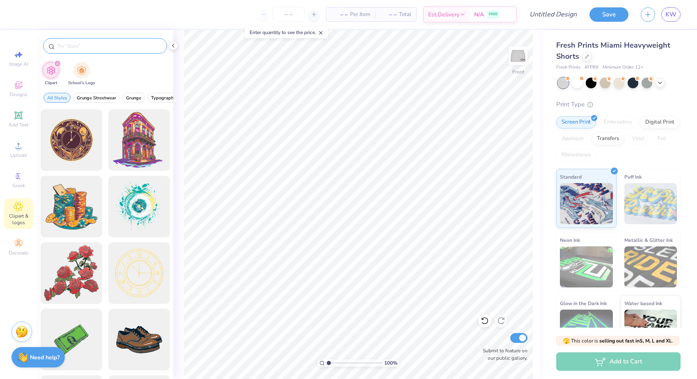
click at [124, 47] on input "text" at bounding box center [109, 46] width 105 height 8
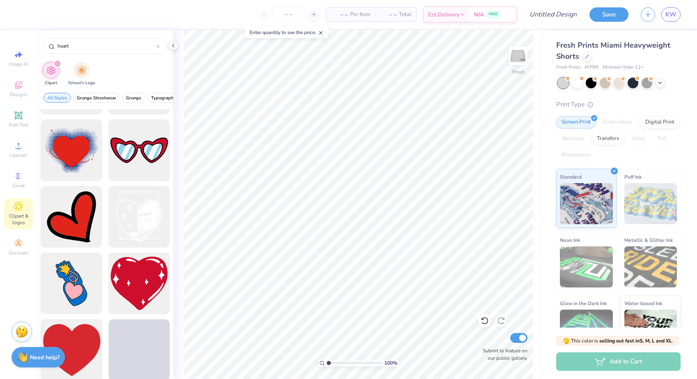
scroll to position [1132, 0]
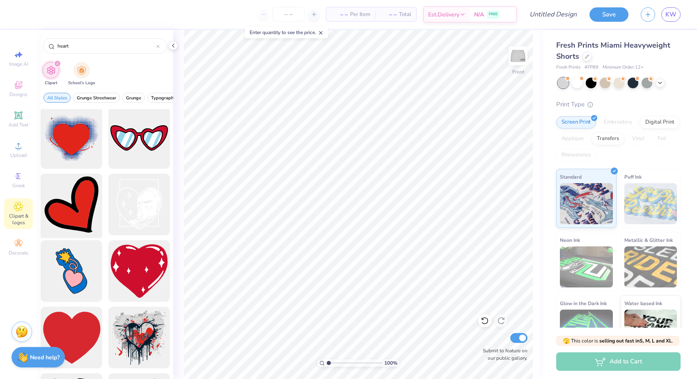
click at [67, 209] on div at bounding box center [71, 205] width 68 height 68
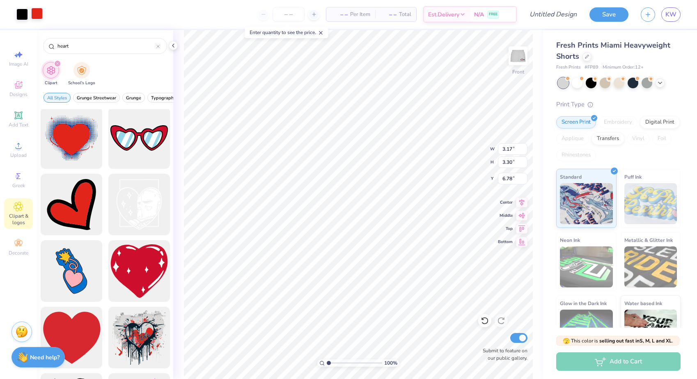
click at [34, 14] on div at bounding box center [36, 13] width 11 height 11
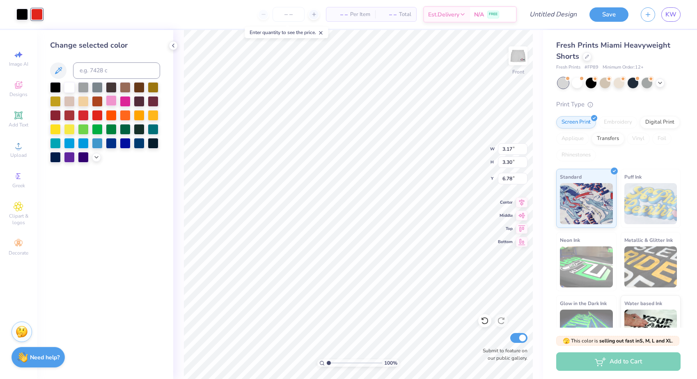
click at [111, 105] on div at bounding box center [111, 100] width 11 height 11
click at [511, 61] on img at bounding box center [518, 55] width 33 height 33
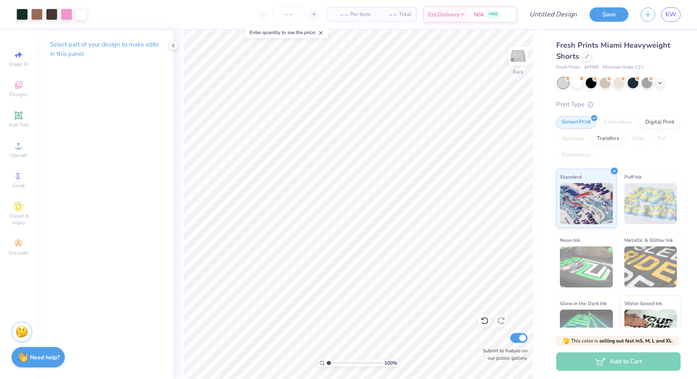
click at [511, 61] on img at bounding box center [518, 56] width 16 height 16
click at [16, 13] on div at bounding box center [21, 13] width 11 height 11
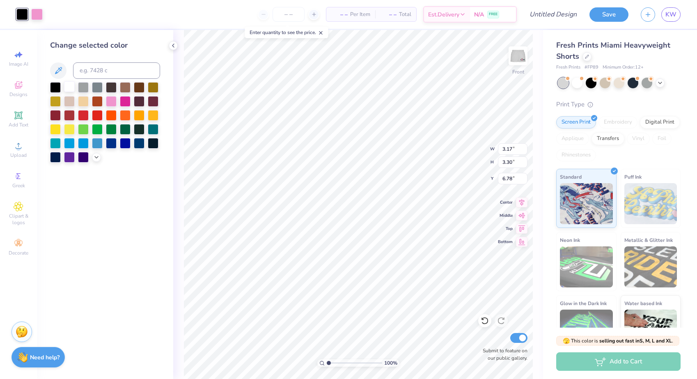
click at [69, 89] on div at bounding box center [69, 86] width 11 height 11
click at [57, 92] on div at bounding box center [55, 86] width 11 height 11
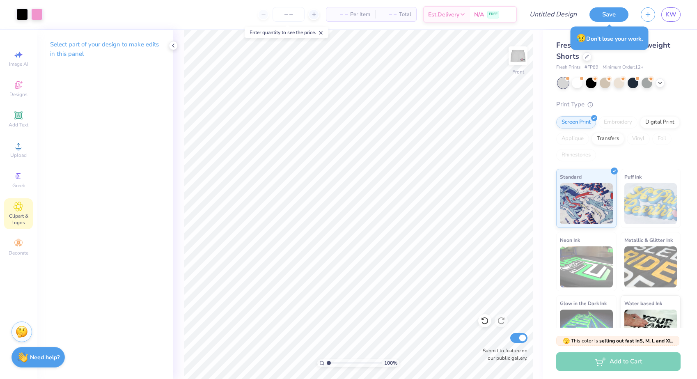
click at [14, 215] on span "Clipart & logos" at bounding box center [18, 219] width 29 height 13
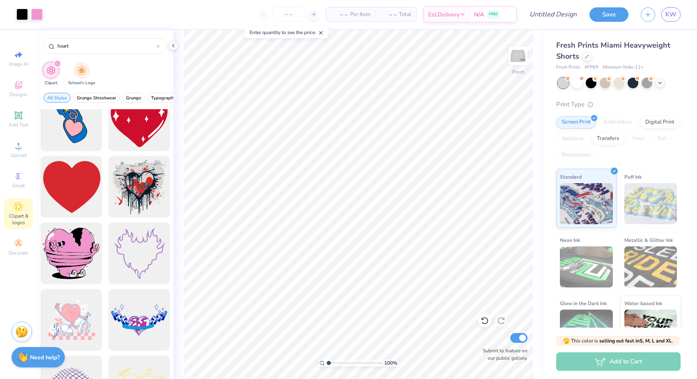
scroll to position [1286, 0]
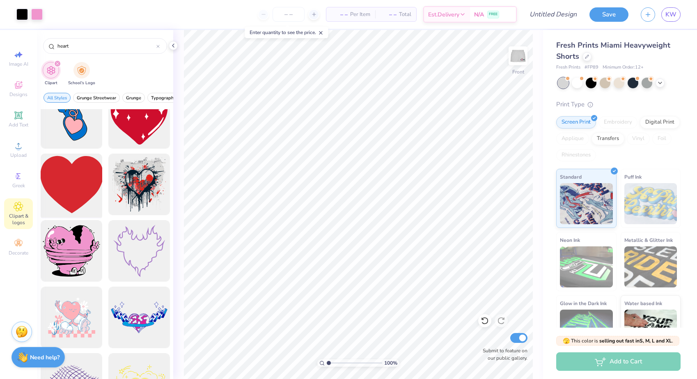
click at [84, 183] on div at bounding box center [71, 185] width 68 height 68
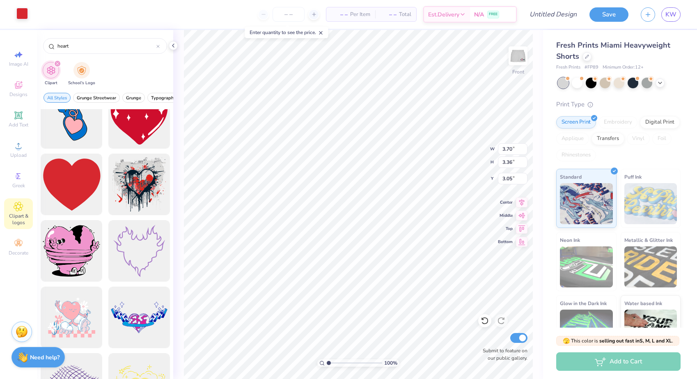
click at [23, 17] on div at bounding box center [21, 13] width 11 height 11
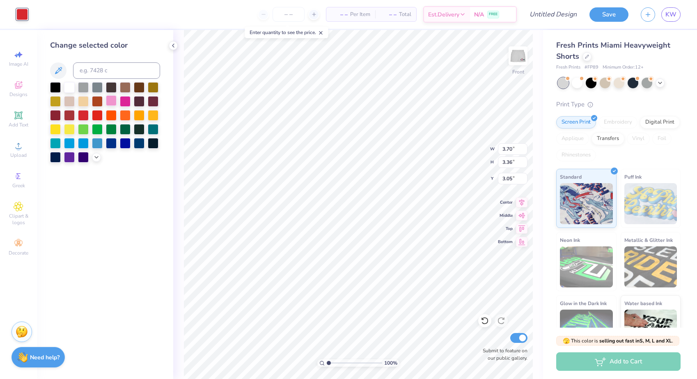
click at [112, 103] on div at bounding box center [111, 100] width 11 height 11
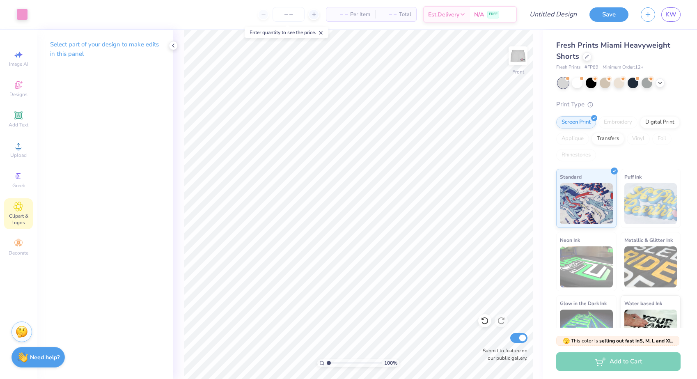
click at [12, 204] on div "Clipart & logos" at bounding box center [18, 213] width 29 height 31
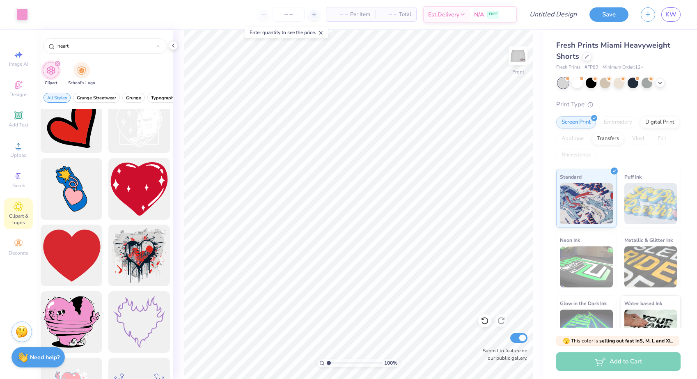
scroll to position [1215, 0]
click at [64, 253] on div at bounding box center [71, 255] width 68 height 68
click at [518, 64] on img at bounding box center [518, 55] width 33 height 33
click at [518, 64] on img at bounding box center [518, 56] width 16 height 16
click at [23, 20] on div "Art colors" at bounding box center [14, 14] width 28 height 29
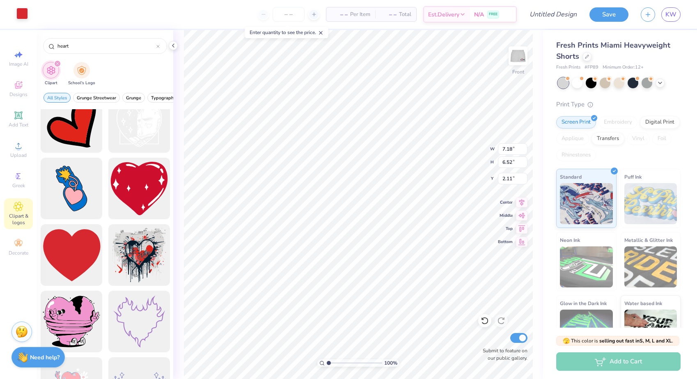
click at [22, 13] on div at bounding box center [21, 13] width 11 height 11
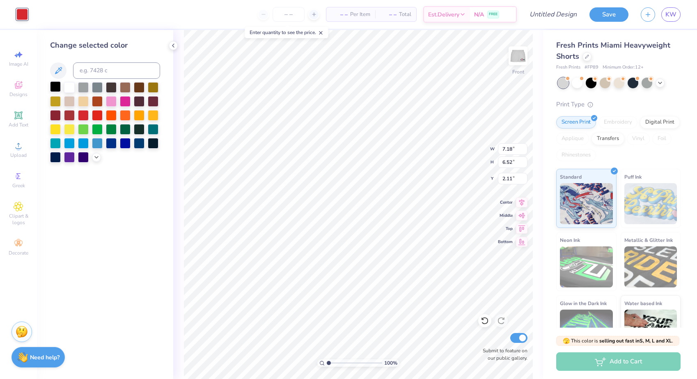
click at [56, 88] on div at bounding box center [55, 86] width 11 height 11
click at [318, 350] on li "Send Backward" at bounding box center [329, 353] width 64 height 16
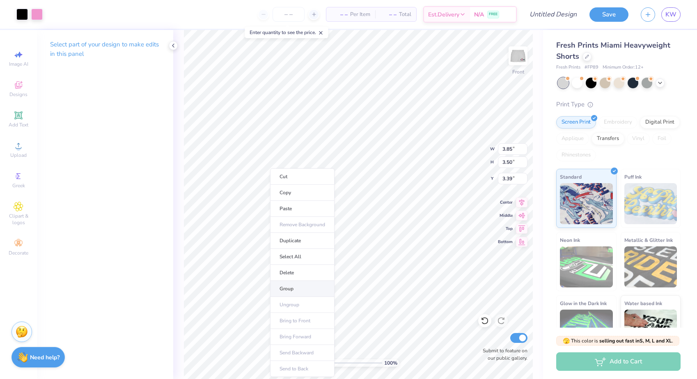
click at [291, 291] on li "Group" at bounding box center [302, 289] width 64 height 16
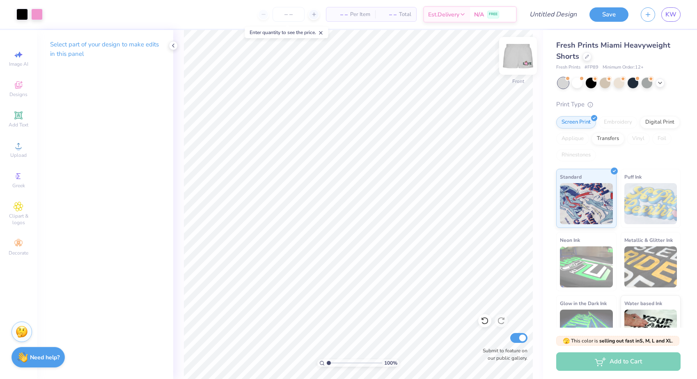
click at [521, 60] on img at bounding box center [518, 55] width 33 height 33
click at [521, 60] on img at bounding box center [518, 56] width 16 height 16
click at [564, 10] on input "Design Title" at bounding box center [543, 14] width 80 height 16
click at [544, 16] on input "final sweat short shorts" at bounding box center [543, 14] width 80 height 16
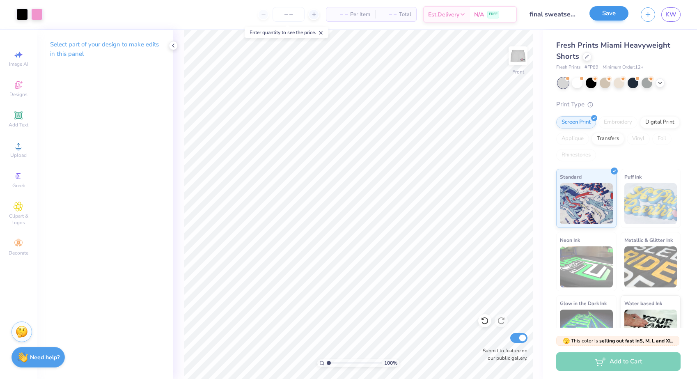
click at [612, 19] on button "Save" at bounding box center [608, 13] width 39 height 14
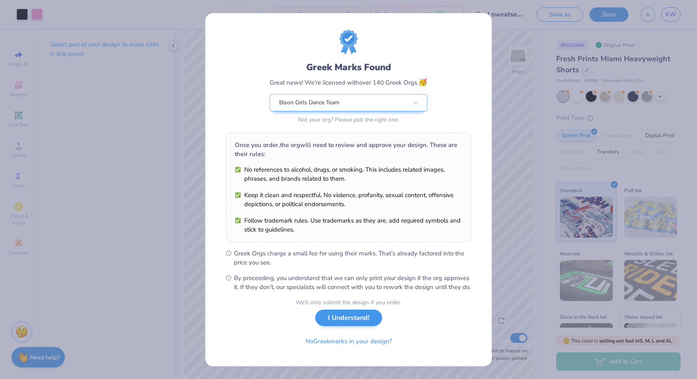
click at [342, 325] on button "I Understand!" at bounding box center [348, 317] width 67 height 17
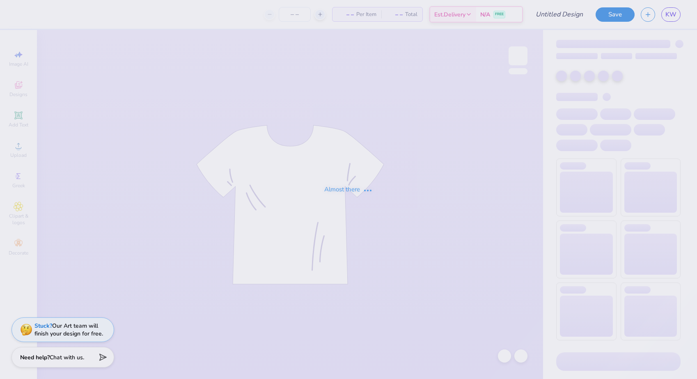
type input "bison girls sweatshirt"
type input "20"
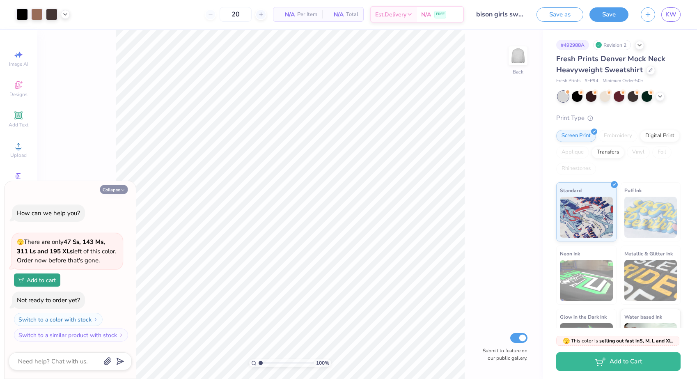
click at [105, 188] on button "Collapse" at bounding box center [113, 189] width 27 height 9
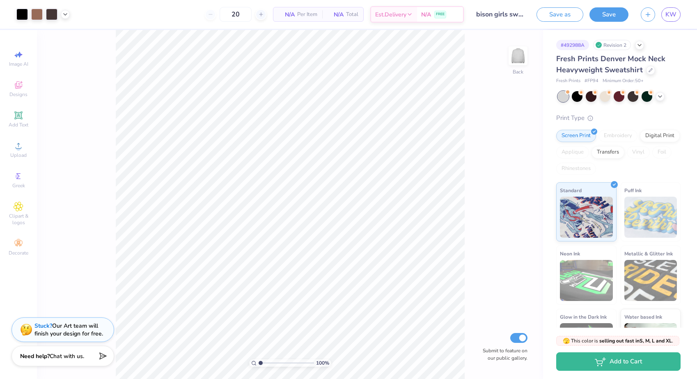
click at [91, 353] on div "Need help? Chat with us." at bounding box center [62, 356] width 103 height 21
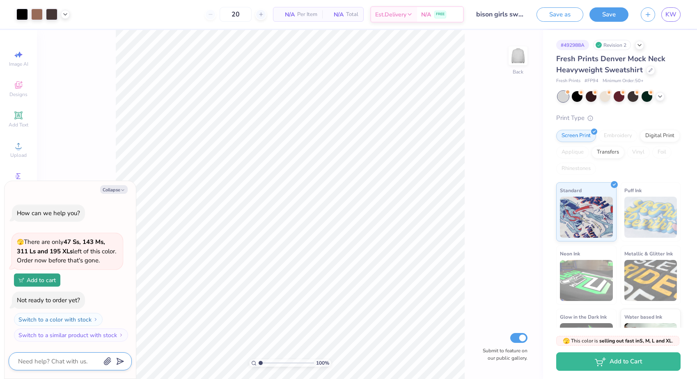
click at [48, 356] on textarea at bounding box center [58, 361] width 83 height 11
type textarea "x"
type textarea "i"
type textarea "x"
type textarea "I"
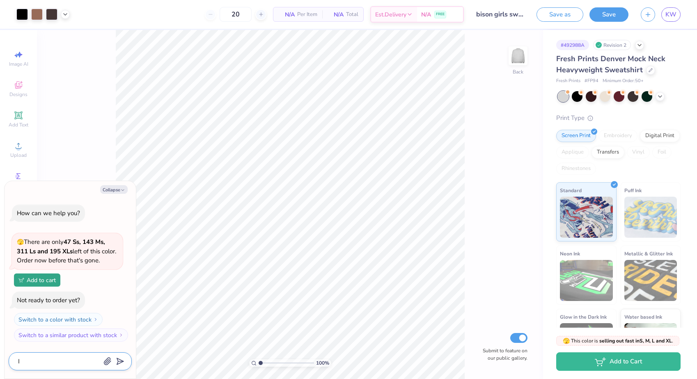
type textarea "x"
type textarea "I w"
type textarea "x"
type textarea "I wa"
type textarea "x"
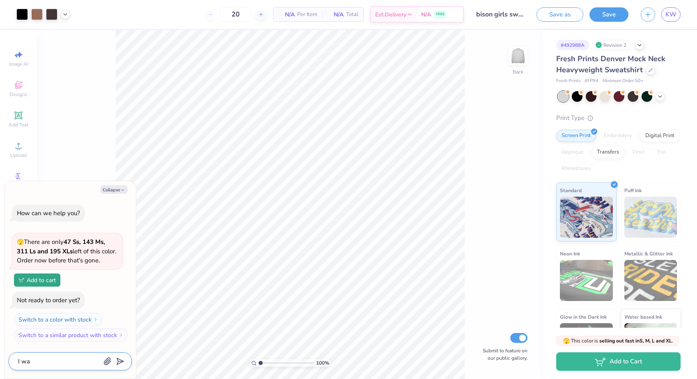
type textarea "I wan"
type textarea "x"
type textarea "I want"
type textarea "x"
type textarea "I want"
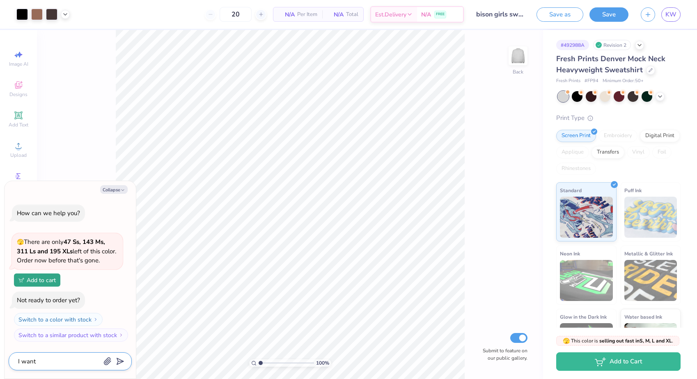
type textarea "x"
type textarea "I want t"
type textarea "x"
type textarea "I want to"
type textarea "x"
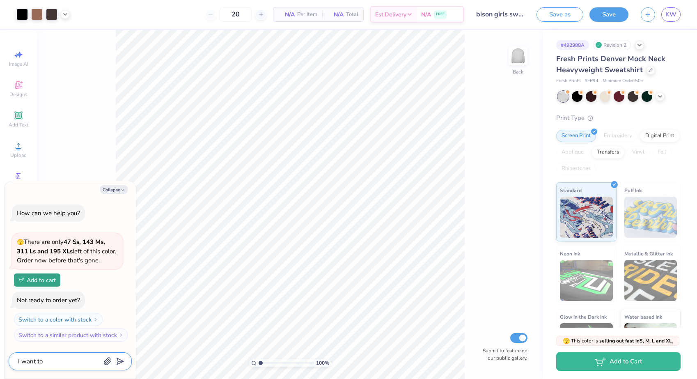
type textarea "I want to"
type textarea "x"
type textarea "I want to u"
type textarea "x"
type textarea "I want to us"
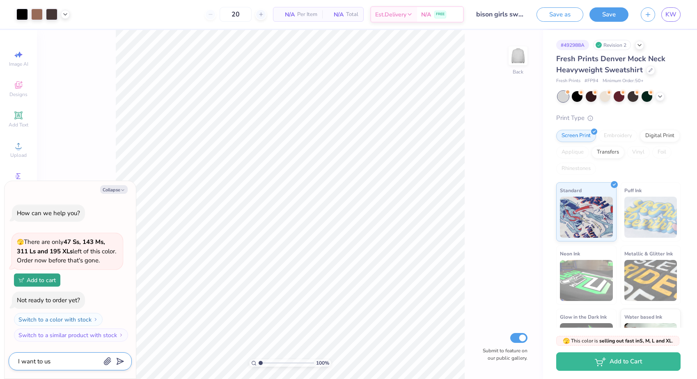
type textarea "x"
type textarea "I want to use"
type textarea "x"
type textarea "I want to use"
type textarea "x"
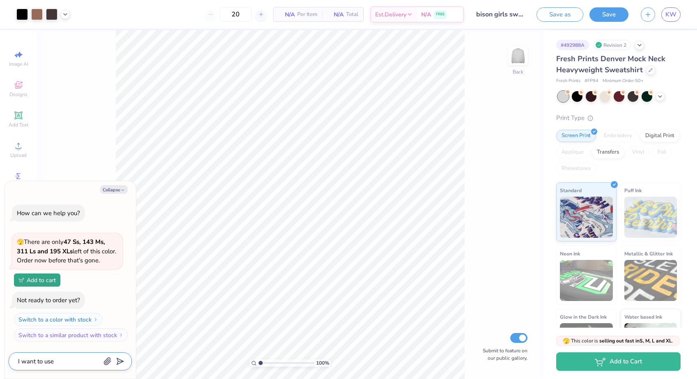
type textarea "I want to use t"
type textarea "x"
type textarea "I want to use th"
type textarea "x"
type textarea "I want to use the"
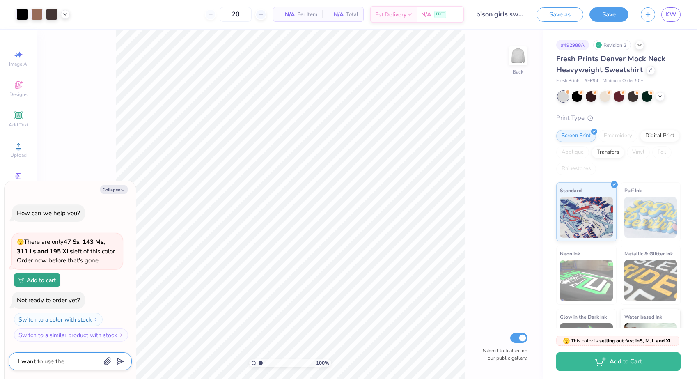
type textarea "x"
type textarea "I want to use the"
type textarea "x"
type textarea "I want to use the b"
type textarea "x"
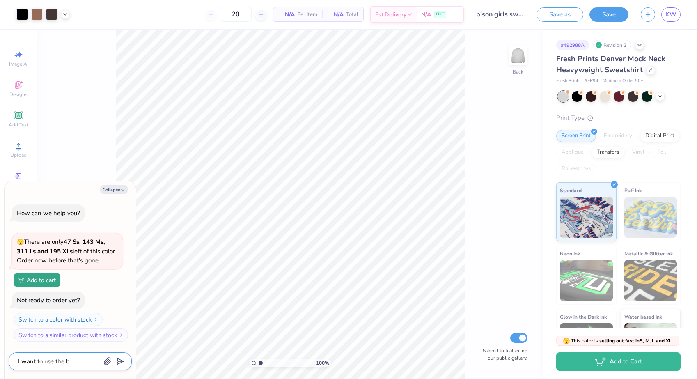
type textarea "I want to use the bo"
type textarea "x"
type textarea "I want to use the bow"
type textarea "x"
type textarea "I want to use the bow"
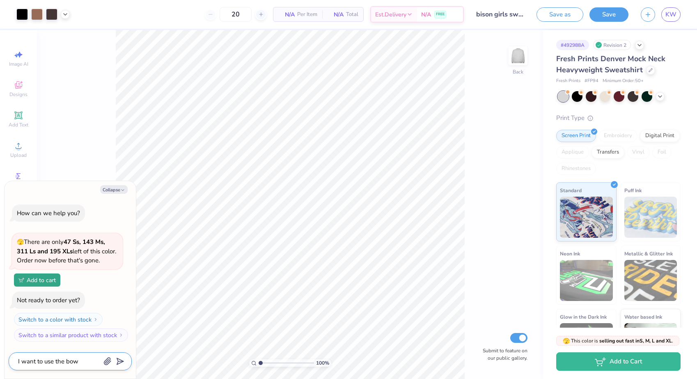
type textarea "x"
type textarea "I want to use the bow i"
type textarea "x"
type textarea "I want to use the bow I"
type textarea "x"
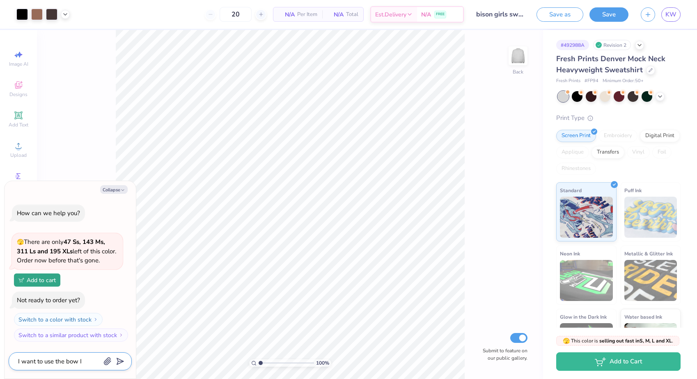
type textarea "I want to use the bow I u"
type textarea "x"
type textarea "I want to use the bow I us"
type textarea "x"
type textarea "I want to use the bow I use"
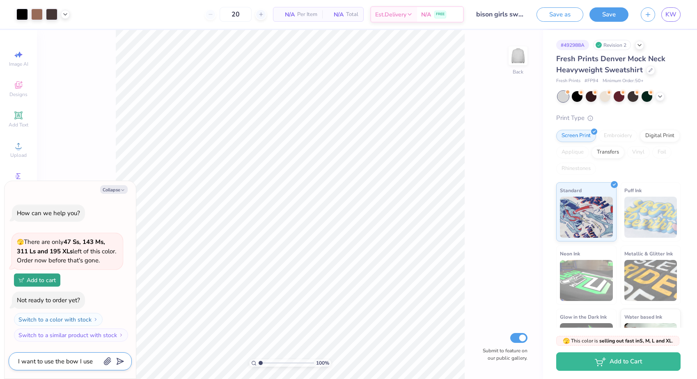
type textarea "x"
type textarea "I want to use the bow I used"
type textarea "x"
type textarea "I want to use the bow I used"
type textarea "x"
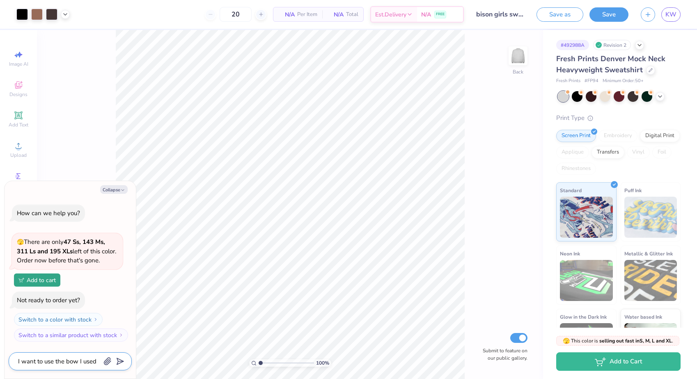
type textarea "I want to use the bow I used o"
type textarea "x"
type textarea "I want to use the bow I used on"
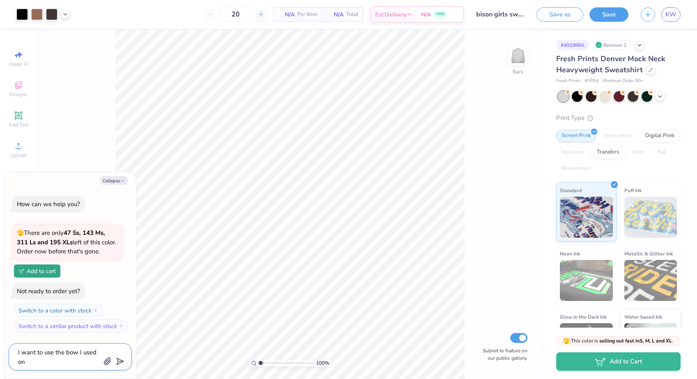
type textarea "x"
type textarea "I want to use the bow I used on"
type textarea "x"
type textarea "I want to use the bow I used on t"
type textarea "x"
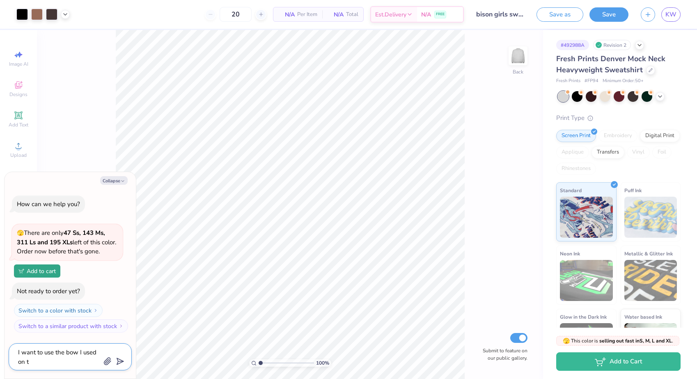
type textarea "I want to use the bow I used on th"
type textarea "x"
type textarea "I want to use the bow I used on thi"
type textarea "x"
type textarea "I want to use the bow I used on this"
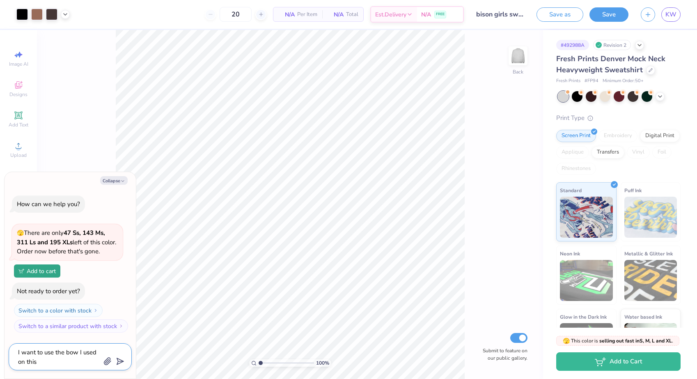
type textarea "x"
type textarea "I want to use the bow I used on this"
type textarea "x"
type textarea "I want to use the bow I used on this s"
type textarea "x"
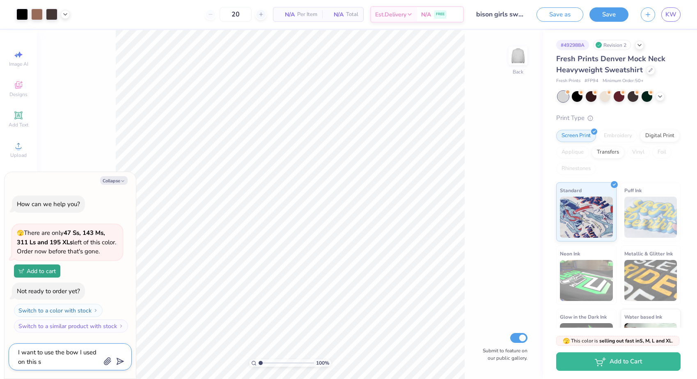
type textarea "I want to use the bow I used on this sw"
type textarea "x"
type textarea "I want to use the bow I used on this swe"
type textarea "x"
type textarea "I want to use the bow I used on this swea"
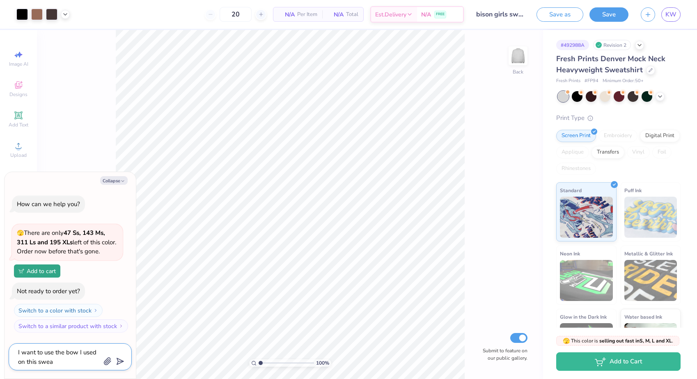
type textarea "x"
type textarea "I want to use the bow I used on this sweat"
type textarea "x"
type textarea "I want to use the bow I used on this sweats"
type textarea "x"
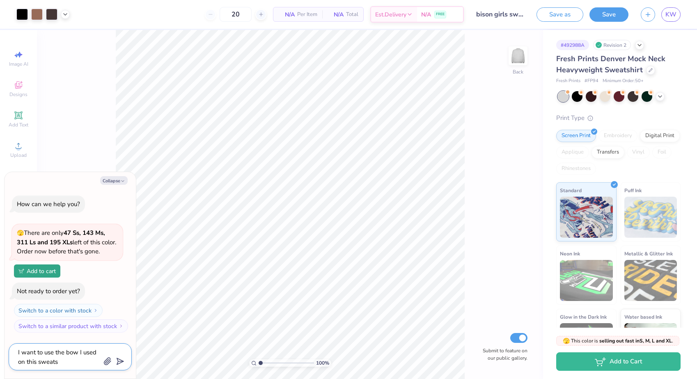
type textarea "I want to use the bow I used on this sweatsh"
type textarea "x"
type textarea "I want to use the bow I used on this sweatshi"
type textarea "x"
type textarea "I want to use the bow I used on this sweatshir"
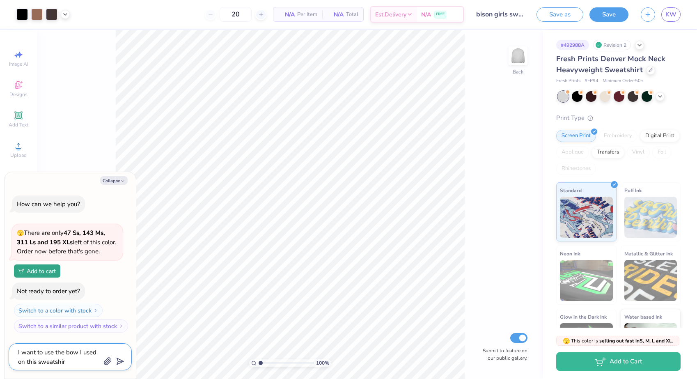
type textarea "x"
type textarea "I want to use the bow I used on this sweatshirt"
type textarea "x"
type textarea "I want to use the bow I used on this sweatshirt"
type textarea "x"
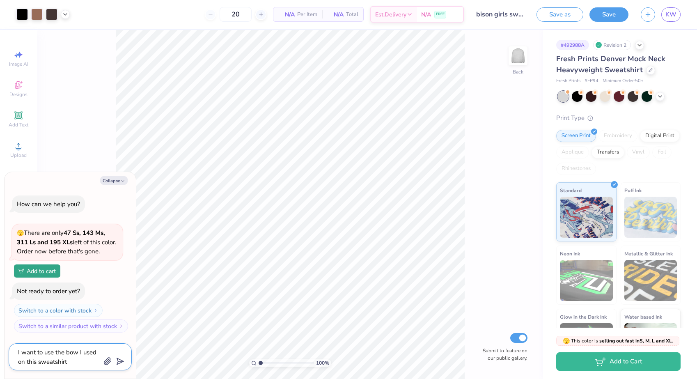
type textarea "I want to use the bow I used on this sweatshirt o"
type textarea "x"
type textarea "I want to use the bow I used on this sweatshirt on"
type textarea "x"
type textarea "I want to use the bow I used on this sweatshirt on"
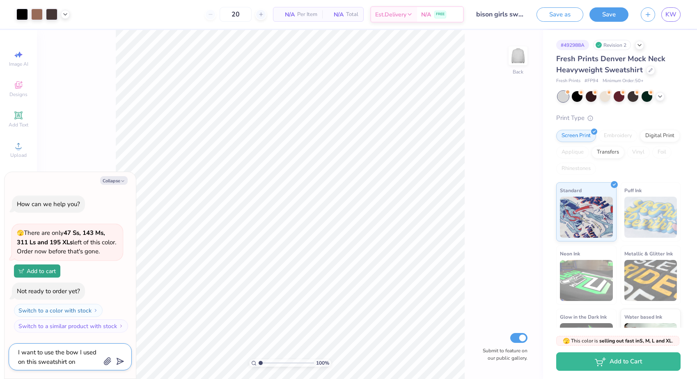
type textarea "x"
type textarea "I want to use the bow I used on this sweatshirt on h"
type textarea "x"
type textarea "I want to use the bow I used on this sweatshirt on"
type textarea "x"
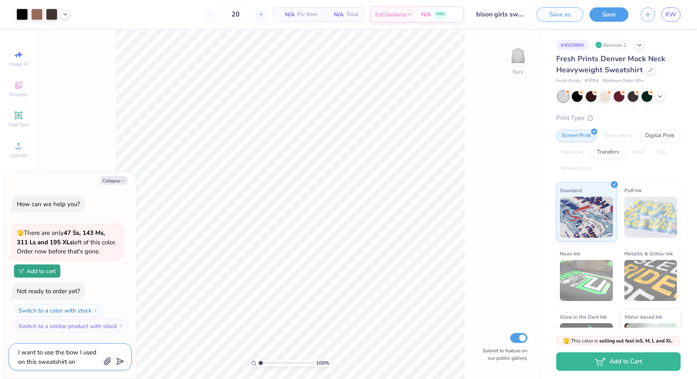
type textarea "I want to use the bow I used on this sweatshirt on t"
type textarea "x"
type textarea "I want to use the bow I used on this sweatshirt on th"
type textarea "x"
type textarea "I want to use the bow I used on this sweatshirt on the"
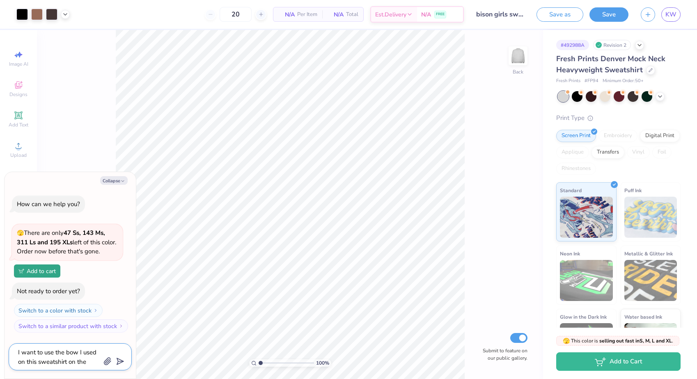
type textarea "x"
type textarea "I want to use the bow I used on this sweatshirt on the"
type textarea "x"
type textarea "I want to use the bow I used on this sweatshirt on the s"
type textarea "x"
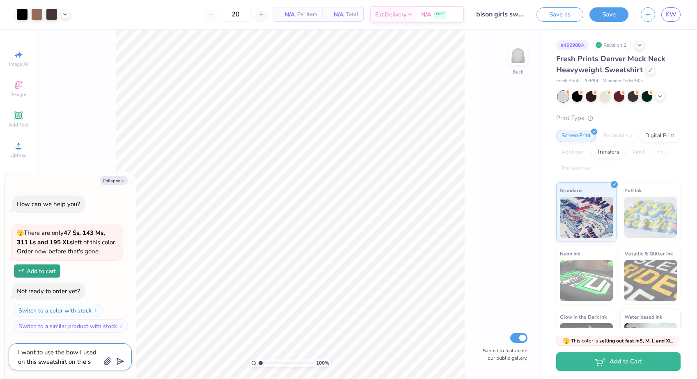
type textarea "I want to use the bow I used on this sweatshirt on the sh"
type textarea "x"
type textarea "I want to use the bow I used on this sweatshirt on the sho"
type textarea "x"
type textarea "I want to use the bow I used on this sweatshirt on the shor"
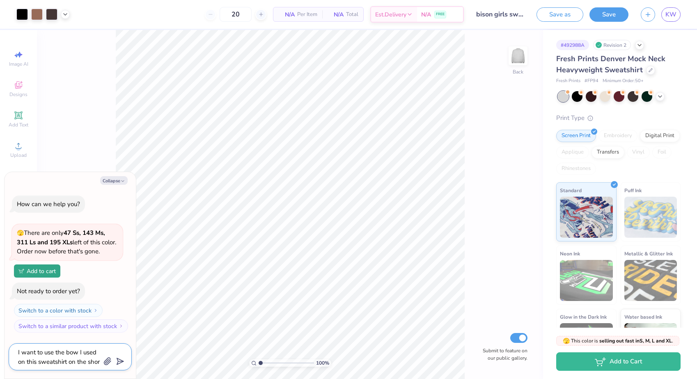
type textarea "x"
type textarea "I want to use the bow I used on this sweatshirt on the short"
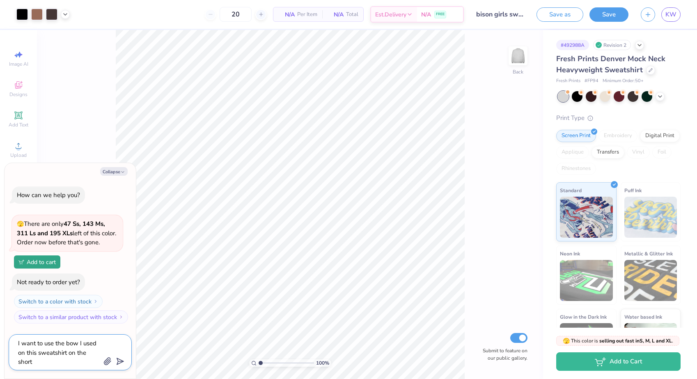
type textarea "x"
type textarea "I want to use the bow I used on this sweatshirt on the shorts"
type textarea "x"
type textarea "I want to use the bow I used on this sweatshirt on the shorts"
type textarea "x"
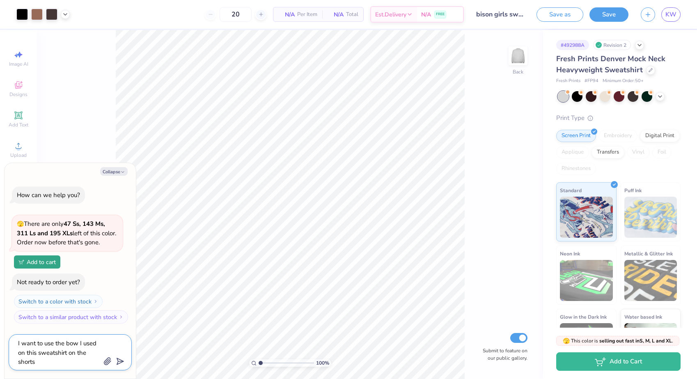
type textarea "I want to use the bow I used on this sweatshirt on the shorts i"
type textarea "x"
type textarea "I want to use the bow I used on this sweatshirt on the shorts im"
type textarea "x"
type textarea "I want to use the bow I used on this sweatshirt on the shorts im"
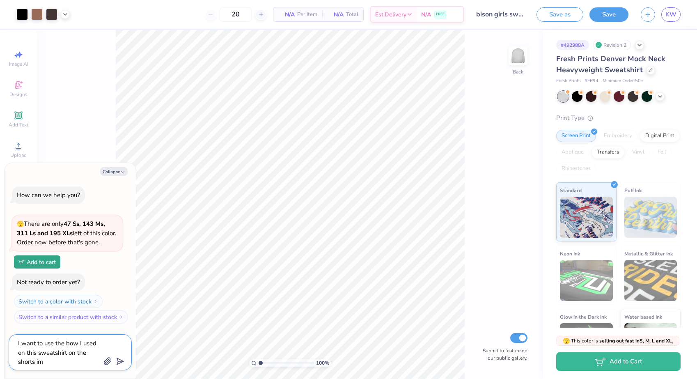
type textarea "x"
type textarea "I want to use the bow I used on this sweatshirt on the shorts im w"
type textarea "x"
type textarea "I want to use the bow I used on this sweatshirt on the shorts im wo"
type textarea "x"
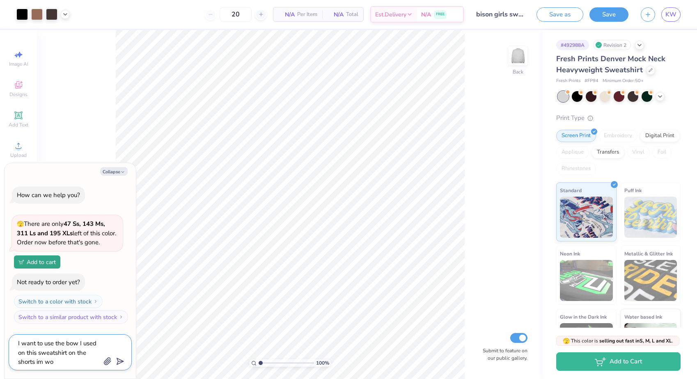
type textarea "I want to use the bow I used on this sweatshirt on the shorts im wor"
type textarea "x"
type textarea "I want to use the bow I used on this sweatshirt on the shorts im work"
type textarea "x"
type textarea "I want to use the bow I used on this sweatshirt on the shorts im worki"
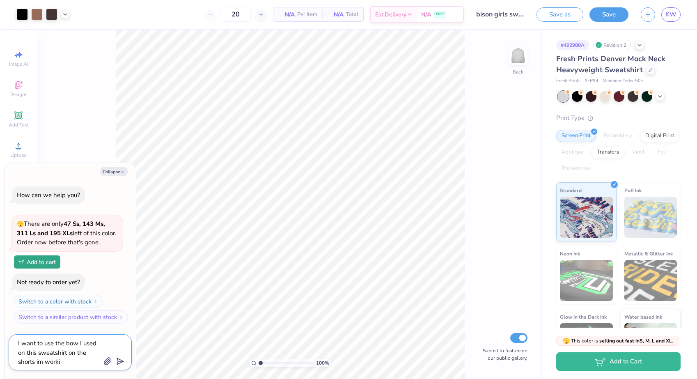
type textarea "x"
type textarea "I want to use the bow I used on this sweatshirt on the shorts im workin"
type textarea "x"
type textarea "I want to use the bow I used on this sweatshirt on the shorts im working"
type textarea "x"
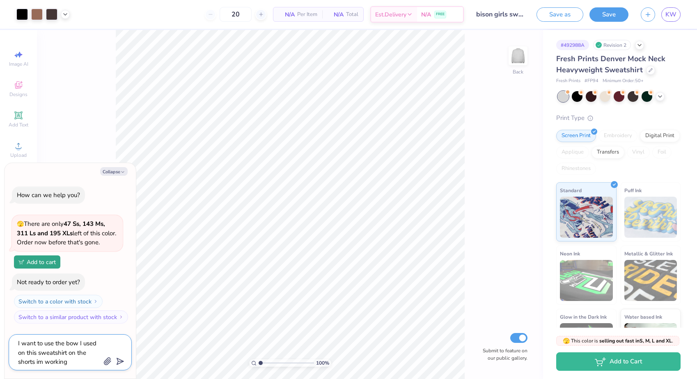
type textarea "I want to use the bow I used on this sweatshirt on the shorts im working"
type textarea "x"
type textarea "I want to use the bow I used on this sweatshirt on the shorts im working o"
type textarea "x"
type textarea "I want to use the bow I used on this sweatshirt on the shorts im working on"
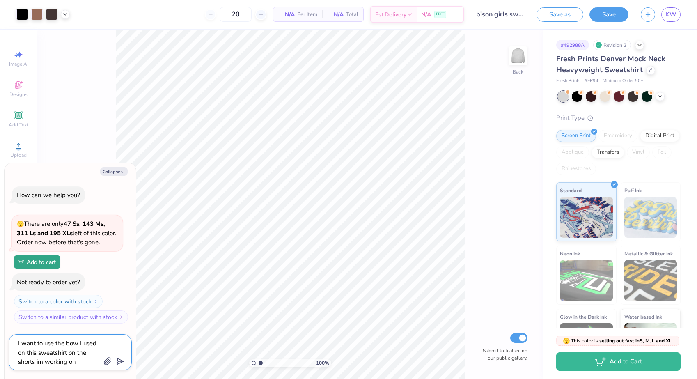
type textarea "x"
type textarea "I want to use the bow I used on this sweatshirt on the shorts im working on"
type textarea "x"
type textarea "I want to use the bow I used on this sweatshirt on the shorts im working on b"
type textarea "x"
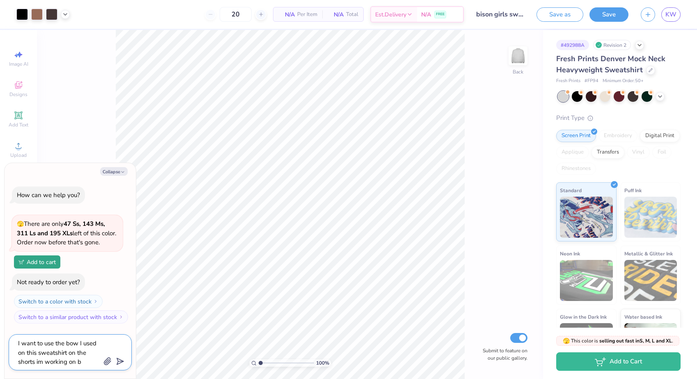
type textarea "I want to use the bow I used on this sweatshirt on the shorts im working on bu"
type textarea "x"
type textarea "I want to use the bow I used on this sweatshirt on the shorts im working on but"
type textarea "x"
type textarea "I want to use the bow I used on this sweatshirt on the shorts im working on buti"
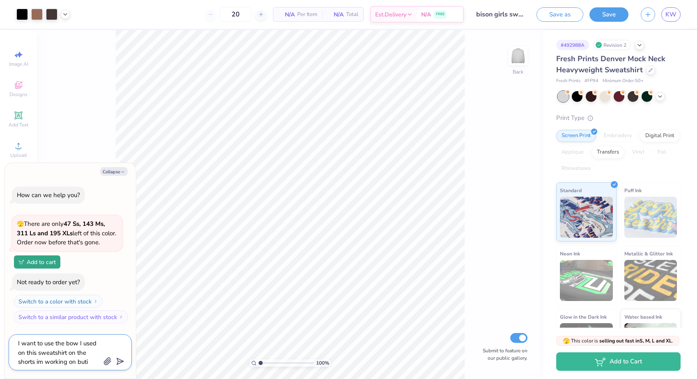
type textarea "x"
type textarea "I want to use the bow I used on this sweatshirt on the shorts im working on but"
type textarea "x"
type textarea "I want to use the bow I used on this sweatshirt on the shorts im working on but"
type textarea "x"
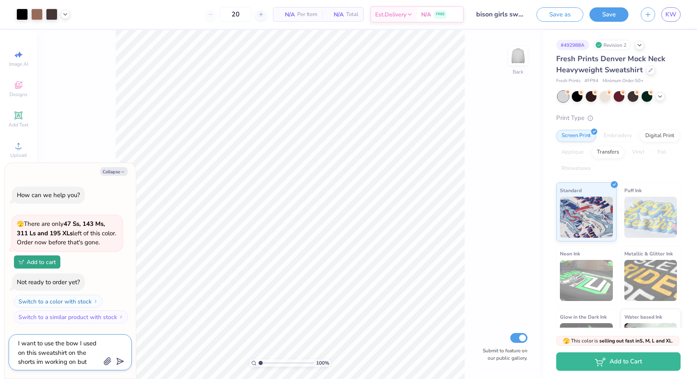
type textarea "I want to use the bow I used on this sweatshirt on the shorts im working on but…"
type textarea "x"
type textarea "I want to use the bow I used on this sweatshirt on the shorts im working on but…"
type textarea "x"
type textarea "I want to use the bow I used on this sweatshirt on the shorts im working on but…"
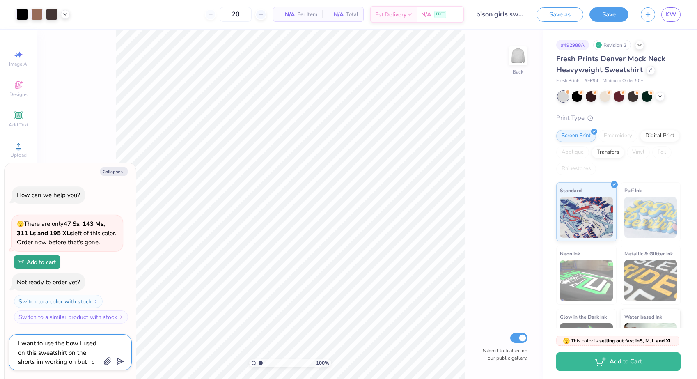
type textarea "x"
type textarea "I want to use the bow I used on this sweatshirt on the shorts im working on but…"
type textarea "x"
type textarea "I want to use the bow I used on this sweatshirt on the shorts im working on but…"
type textarea "x"
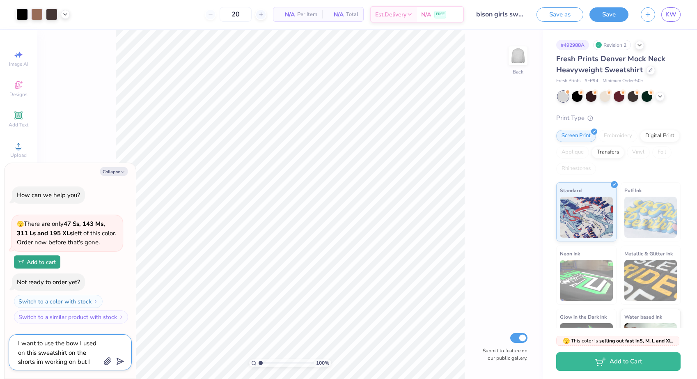
type textarea "I want to use the bow I used on this sweatshirt on the shorts im working on but…"
type textarea "x"
type textarea "I want to use the bow I used on this sweatshirt on the shorts im working on but…"
type textarea "x"
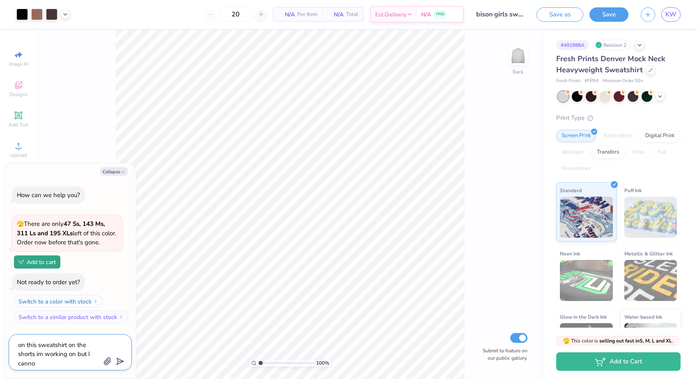
type textarea "I want to use the bow I used on this sweatshirt on the shorts im working on but…"
type textarea "x"
type textarea "I want to use the bow I used on this sweatshirt on the shorts im working on but…"
type textarea "x"
type textarea "I want to use the bow I used on this sweatshirt on the shorts im working on but…"
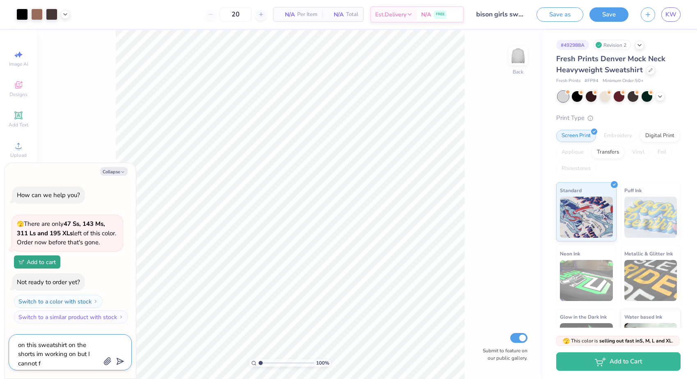
type textarea "x"
type textarea "I want to use the bow I used on this sweatshirt on the shorts im working on but…"
type textarea "x"
type textarea "I want to use the bow I used on this sweatshirt on the shorts im working on but…"
type textarea "x"
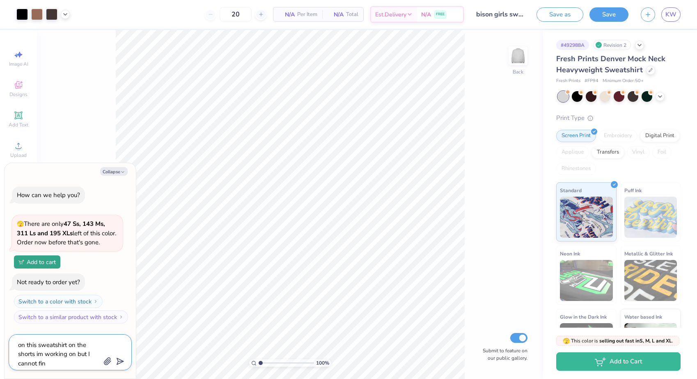
type textarea "I want to use the bow I used on this sweatshirt on the shorts im working on but…"
type textarea "x"
type textarea "I want to use the bow I used on this sweatshirt on the shorts im working on but…"
type textarea "x"
type textarea "I want to use the bow I used on this sweatshirt on the shorts im working on but…"
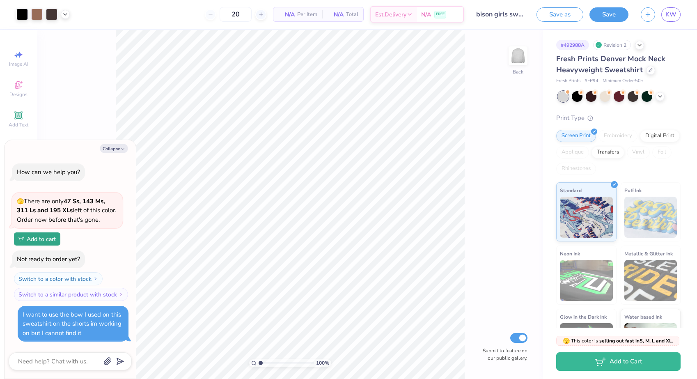
scroll to position [29, 0]
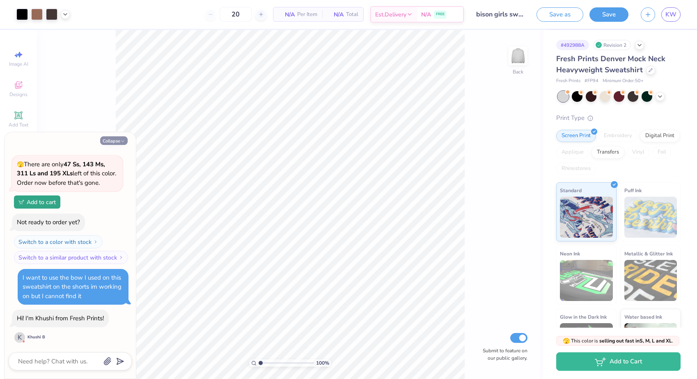
click at [116, 140] on button "Collapse" at bounding box center [113, 140] width 27 height 9
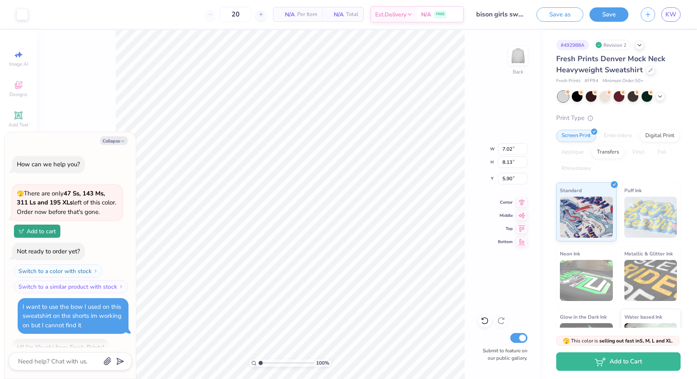
scroll to position [104, 0]
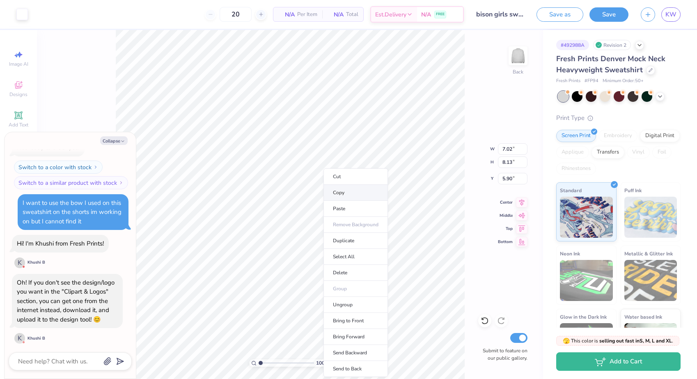
click at [341, 194] on li "Copy" at bounding box center [355, 193] width 64 height 16
click at [112, 105] on div "100 % Back W 7.02 7.02 " H 8.13 8.13 " Y 5.90 5.90 " Center Middle Top Bottom S…" at bounding box center [290, 204] width 506 height 349
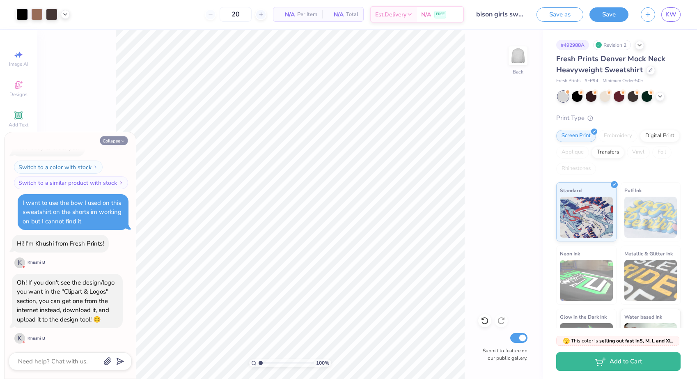
click at [115, 140] on button "Collapse" at bounding box center [113, 140] width 27 height 9
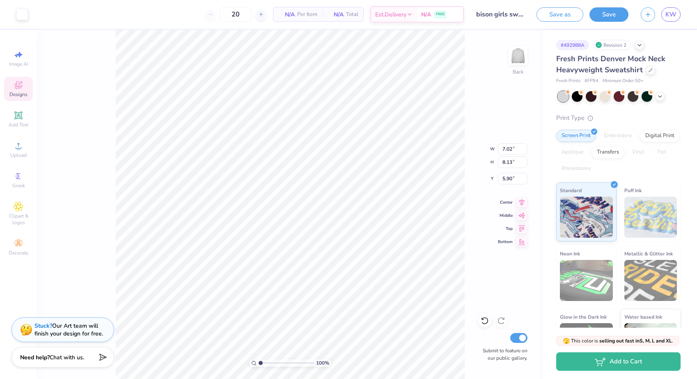
click at [17, 89] on icon at bounding box center [19, 85] width 10 height 10
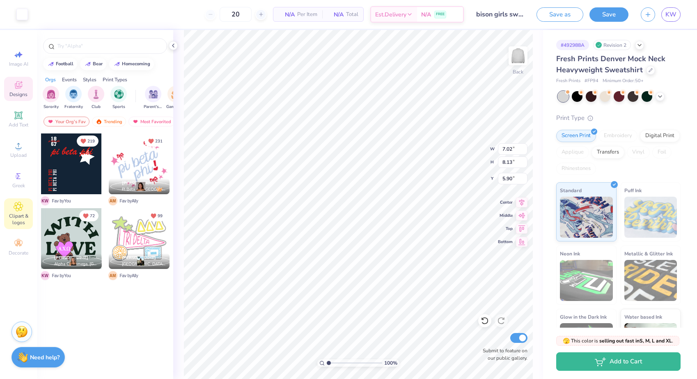
click at [17, 213] on span "Clipart & logos" at bounding box center [18, 219] width 29 height 13
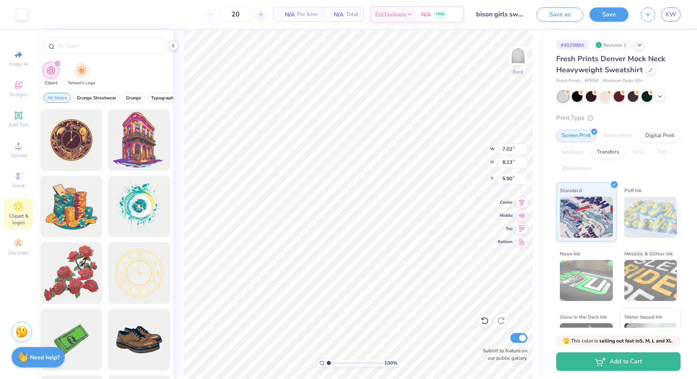
click at [51, 78] on div "filter for Clipart" at bounding box center [51, 70] width 16 height 16
click at [53, 80] on div "Clipart" at bounding box center [51, 74] width 16 height 24
click at [96, 43] on input "text" at bounding box center [109, 46] width 105 height 8
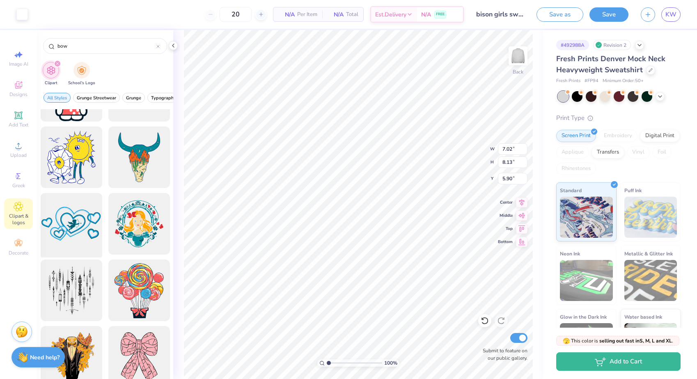
scroll to position [1244, 0]
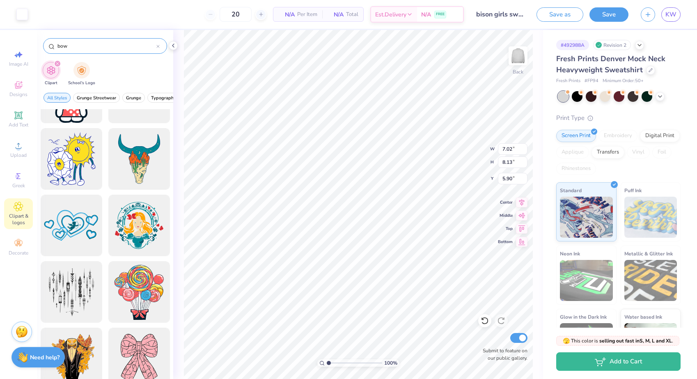
click at [58, 44] on input "bow" at bounding box center [107, 46] width 100 height 8
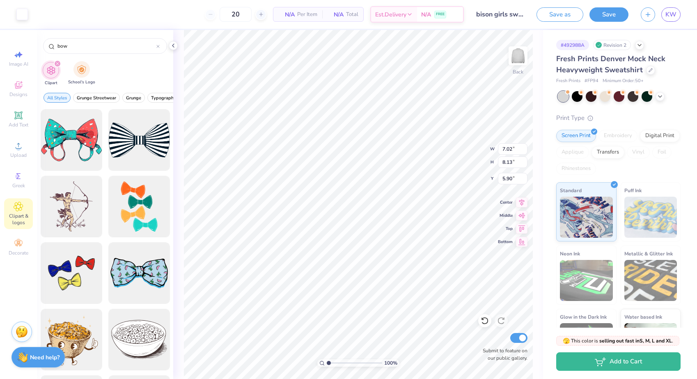
scroll to position [0, 0]
click at [22, 244] on icon at bounding box center [18, 244] width 8 height 6
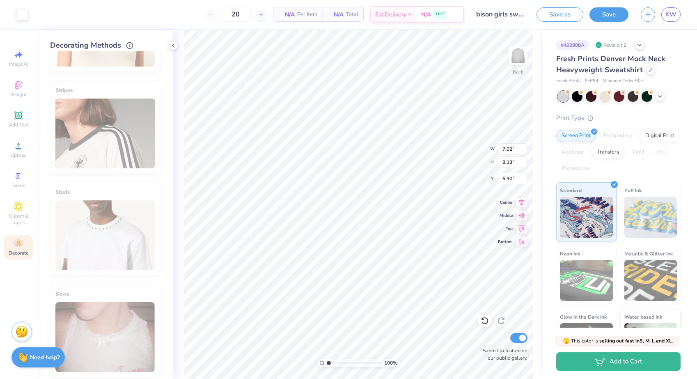
scroll to position [301, 0]
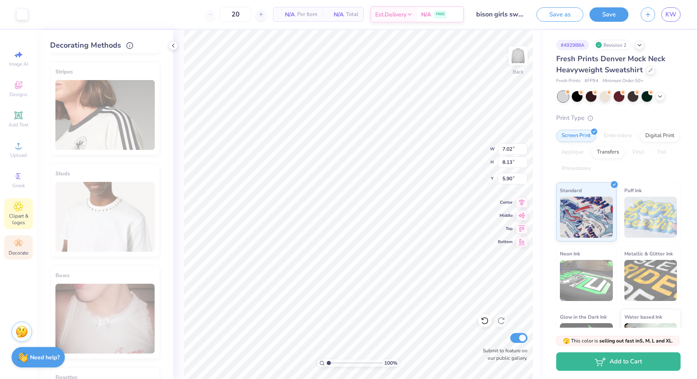
click at [11, 213] on span "Clipart & logos" at bounding box center [18, 219] width 29 height 13
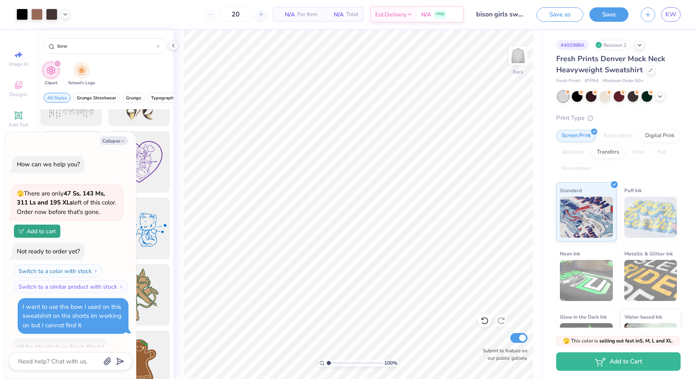
scroll to position [142, 0]
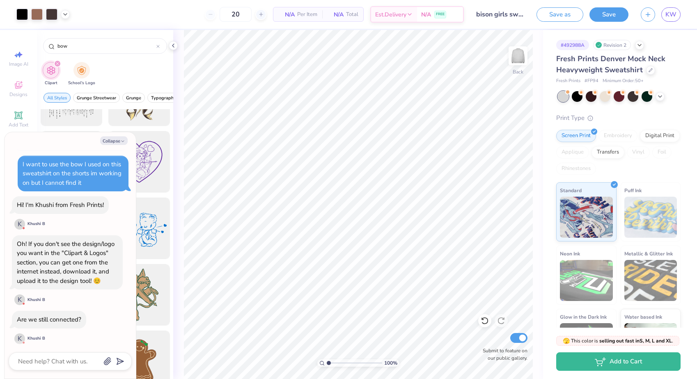
click at [62, 353] on div at bounding box center [70, 361] width 123 height 18
click at [56, 360] on textarea at bounding box center [58, 361] width 83 height 11
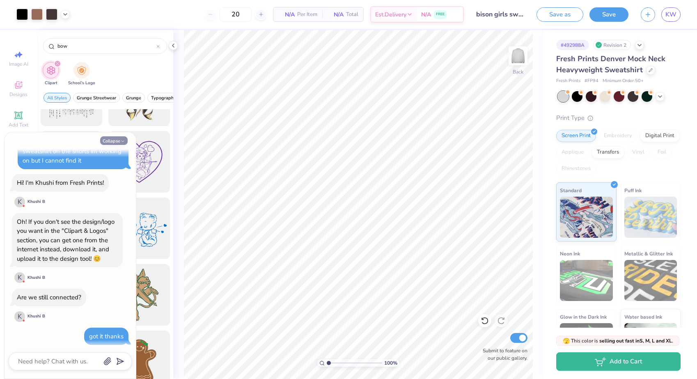
click at [117, 138] on button "Collapse" at bounding box center [113, 140] width 27 height 9
